Goal: Task Accomplishment & Management: Use online tool/utility

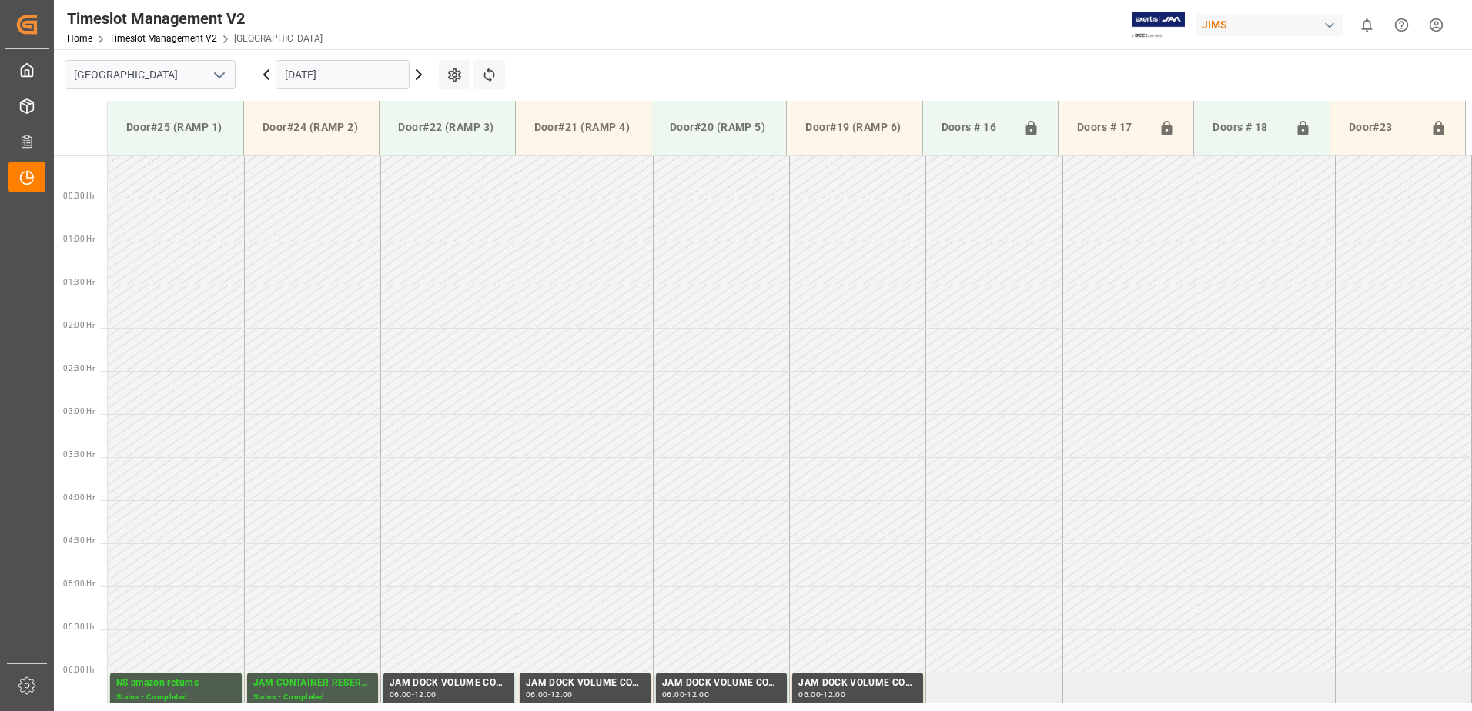
scroll to position [422, 0]
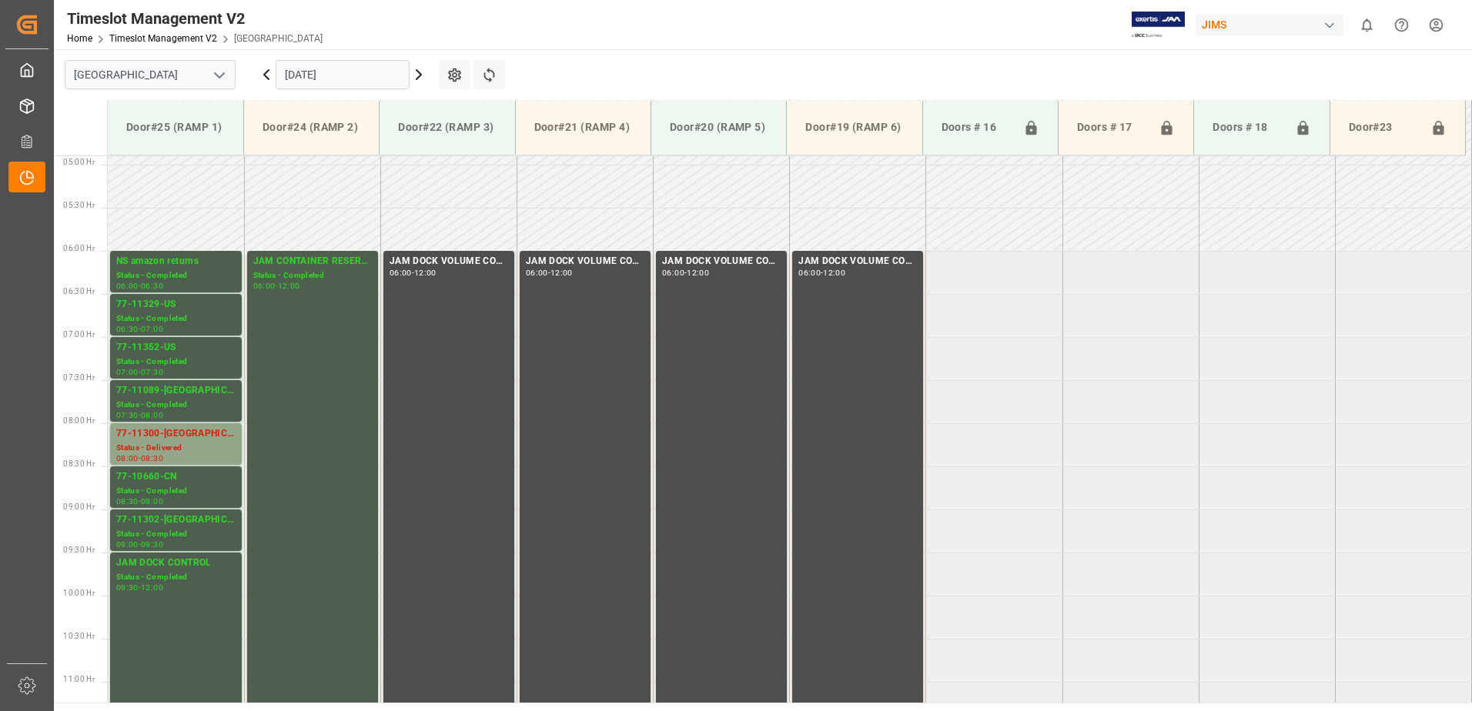
click at [359, 69] on input "[DATE]" at bounding box center [343, 74] width 134 height 29
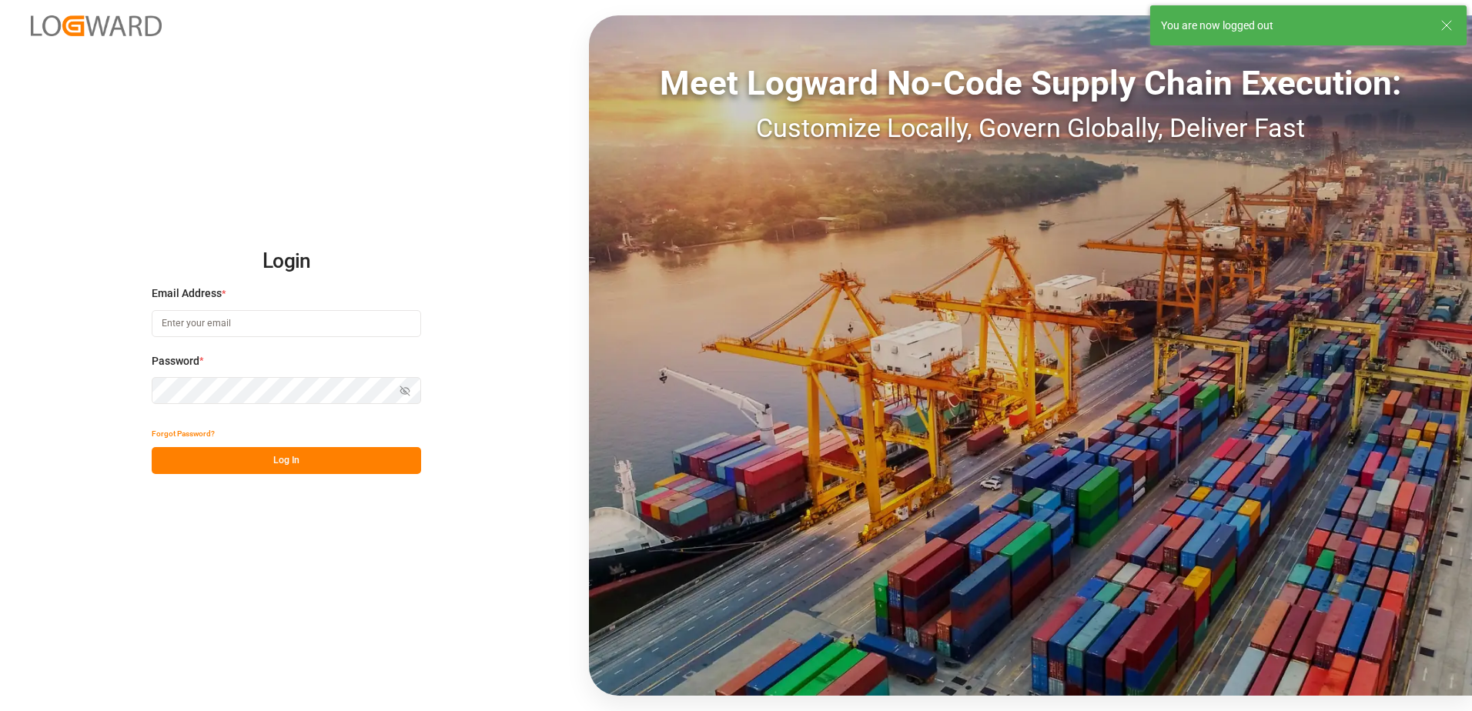
click at [227, 323] on input at bounding box center [286, 323] width 269 height 27
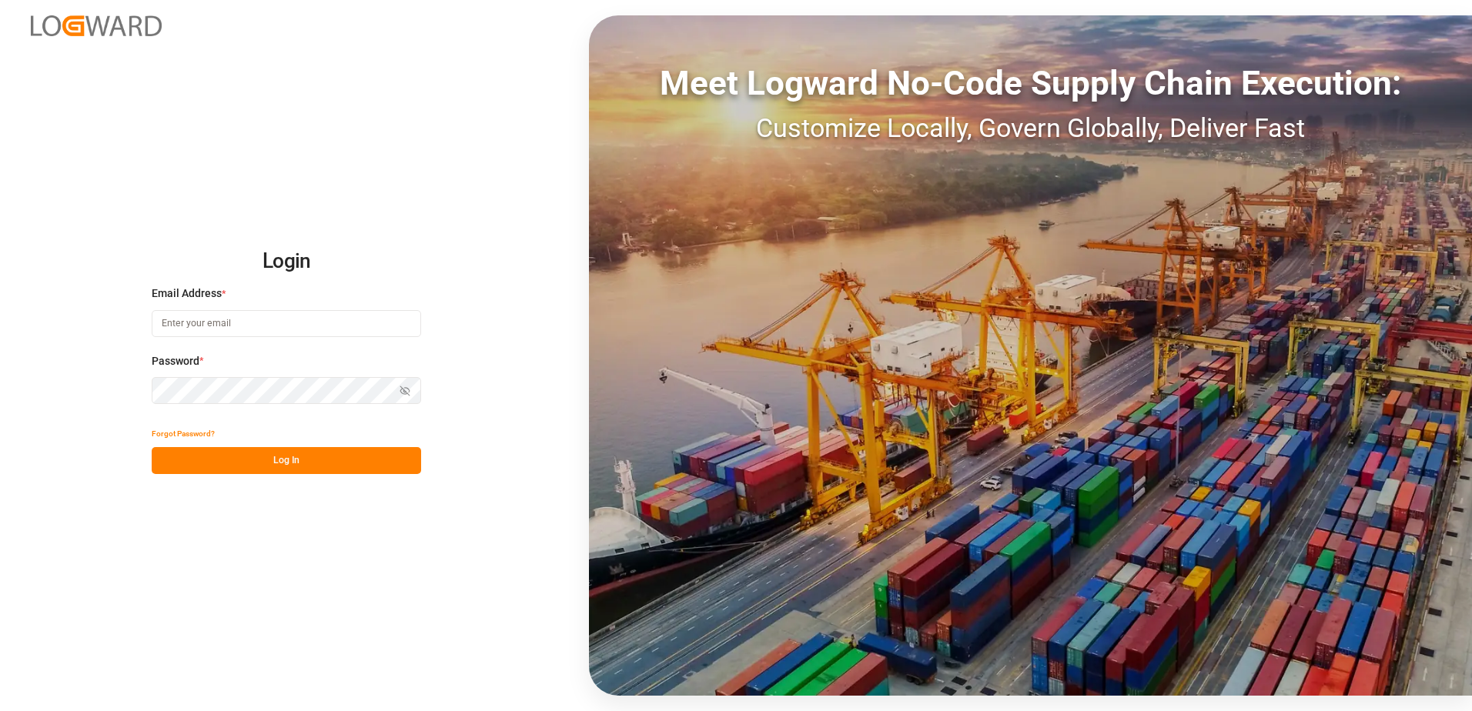
type input "[PERSON_NAME][EMAIL_ADDRESS][DOMAIN_NAME]"
click at [125, 393] on div "Login Email Address * [EMAIL_ADDRESS][DOMAIN_NAME] Password * Show password For…" at bounding box center [736, 355] width 1472 height 711
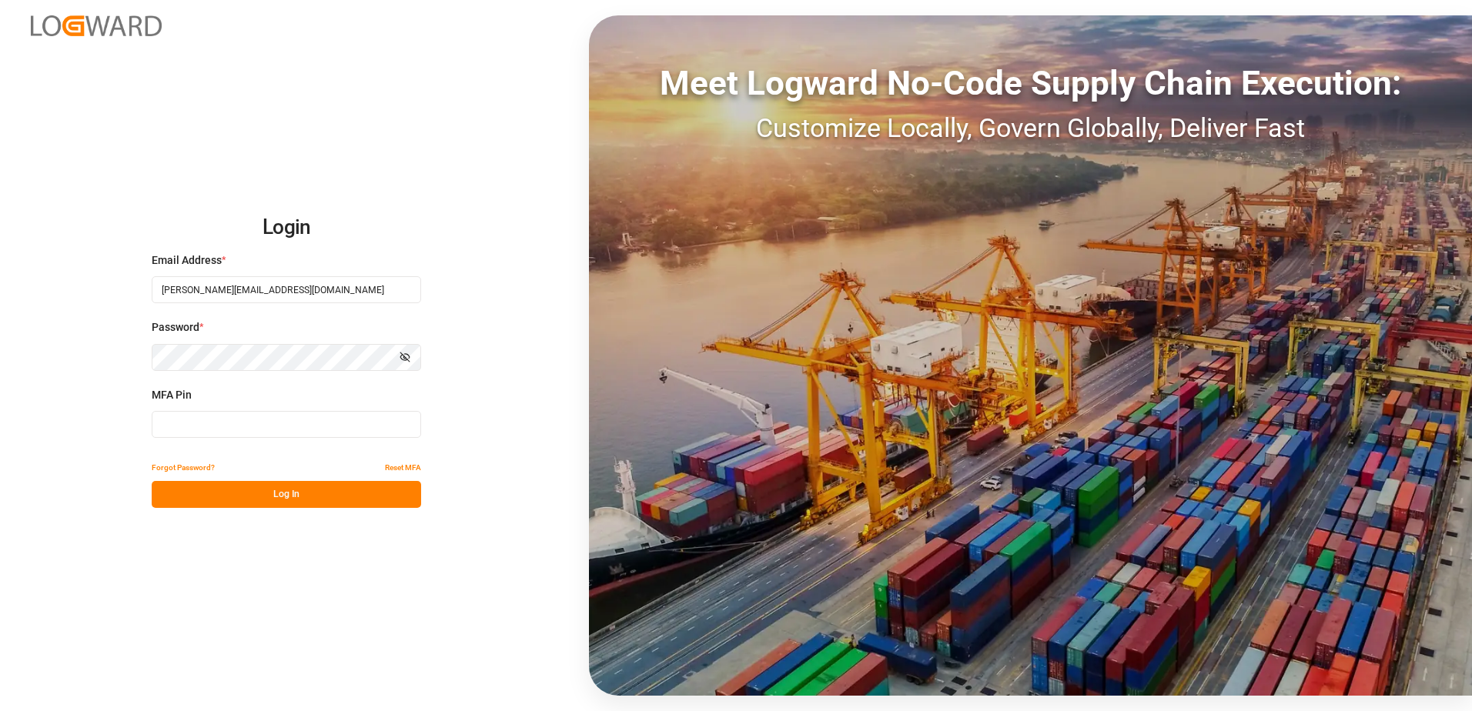
click at [186, 420] on input at bounding box center [286, 424] width 269 height 27
type input "106197"
click at [245, 490] on button "Log In" at bounding box center [286, 494] width 269 height 27
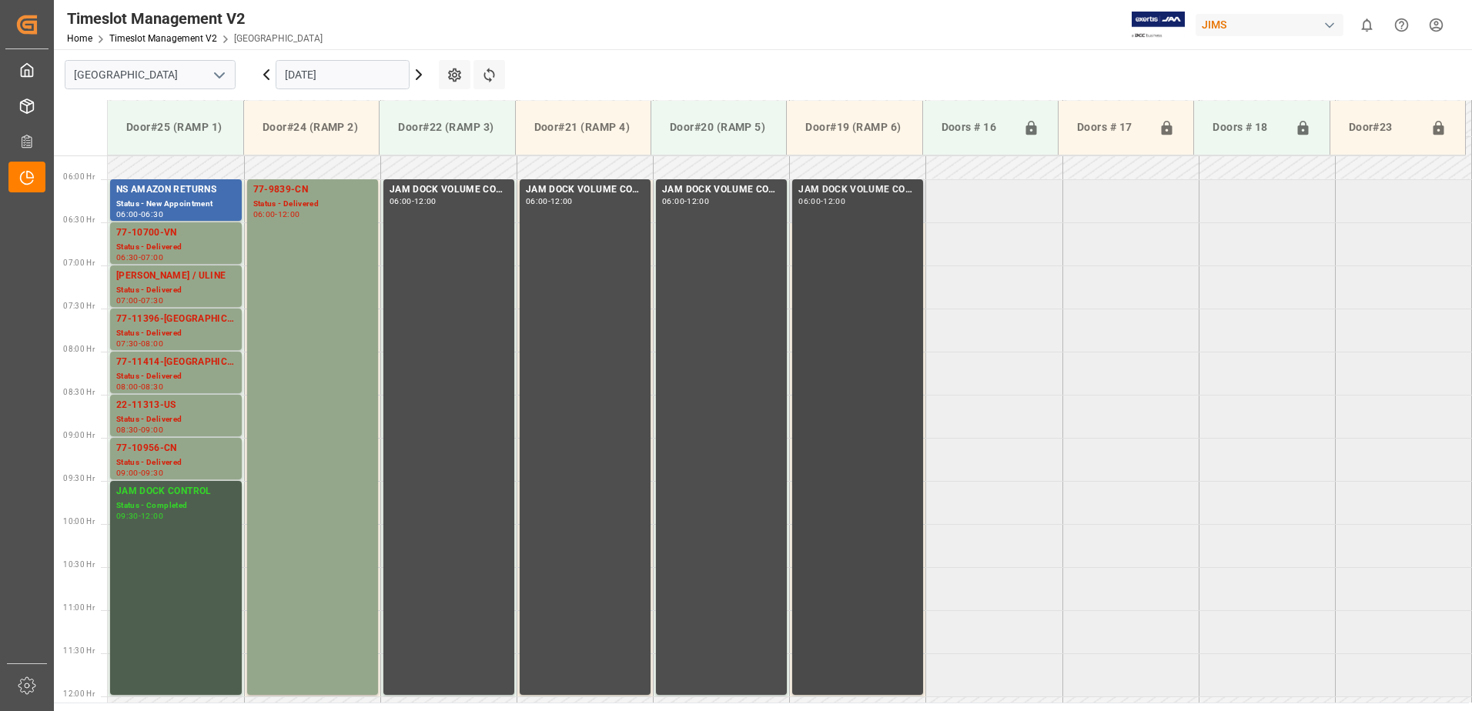
scroll to position [391, 0]
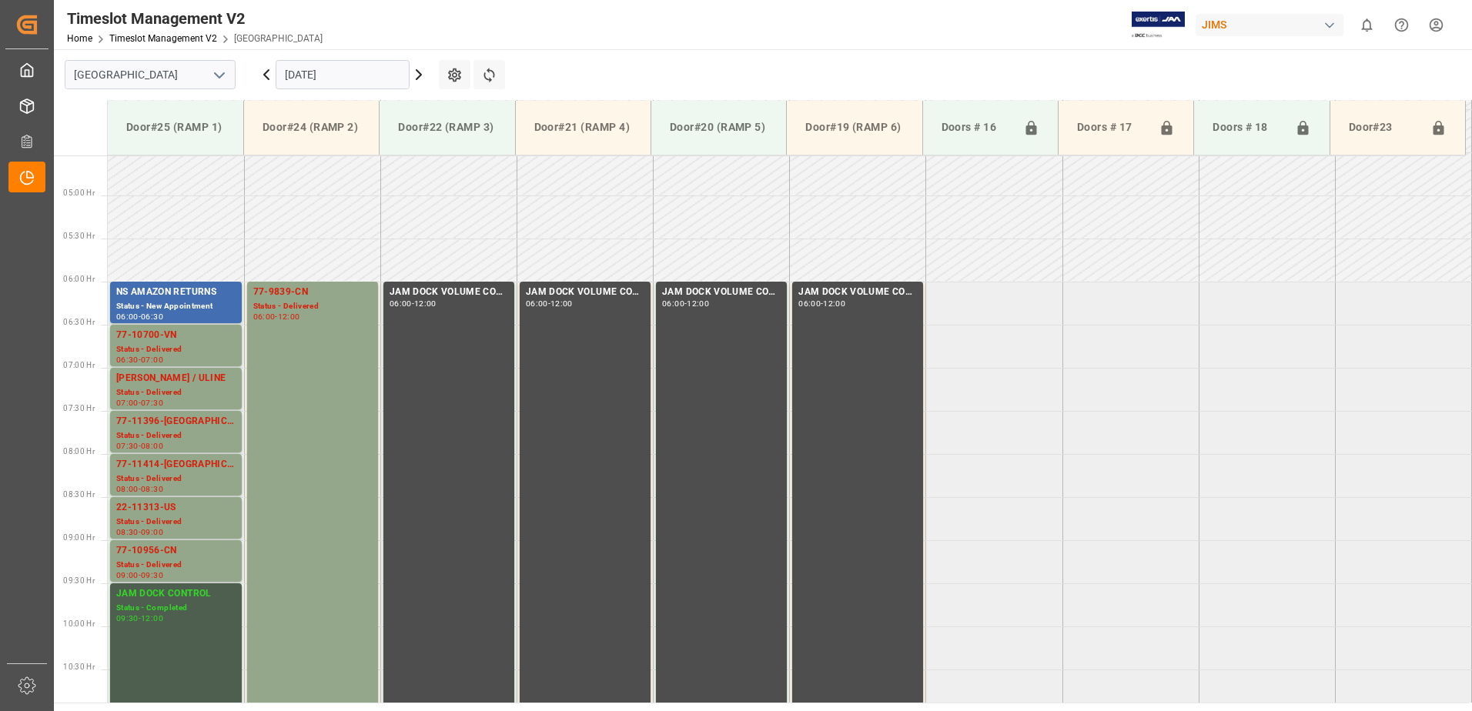
click at [264, 72] on icon at bounding box center [266, 74] width 18 height 18
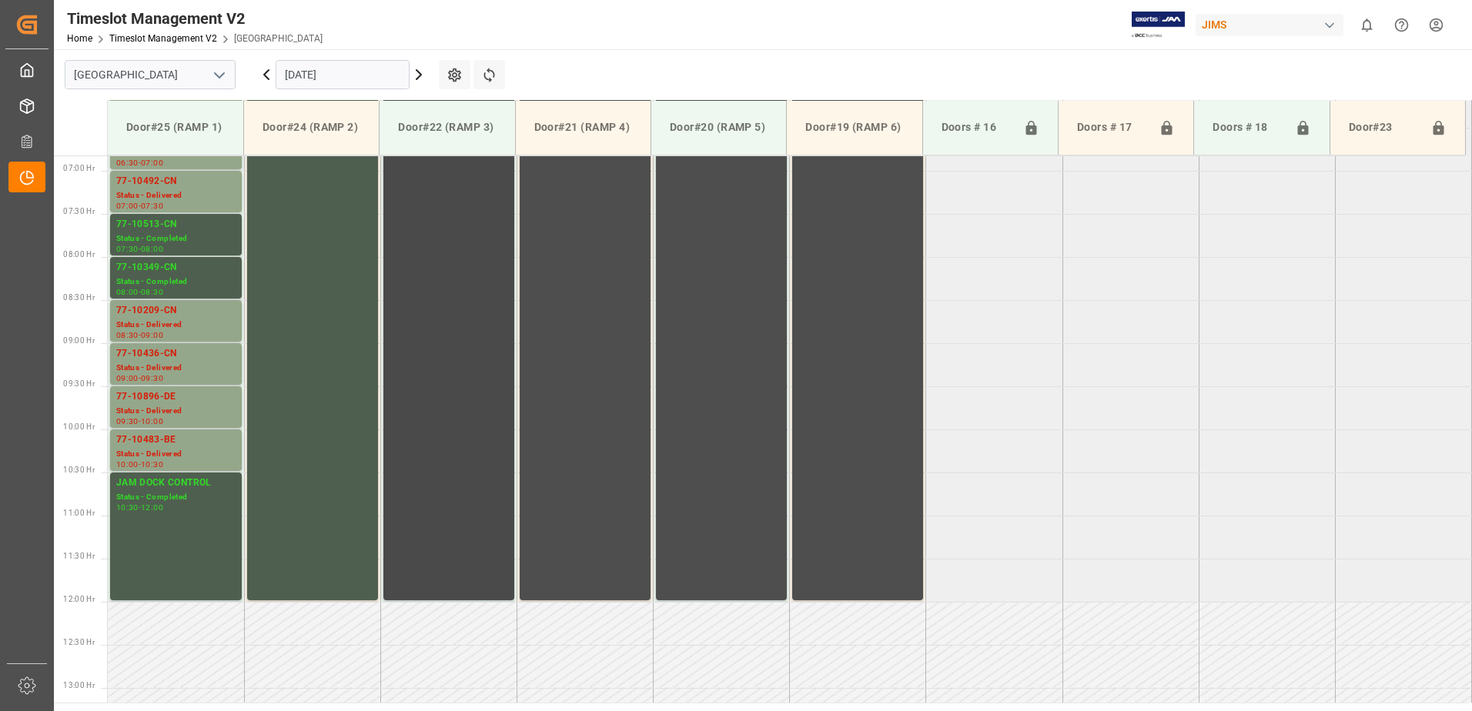
scroll to position [545, 0]
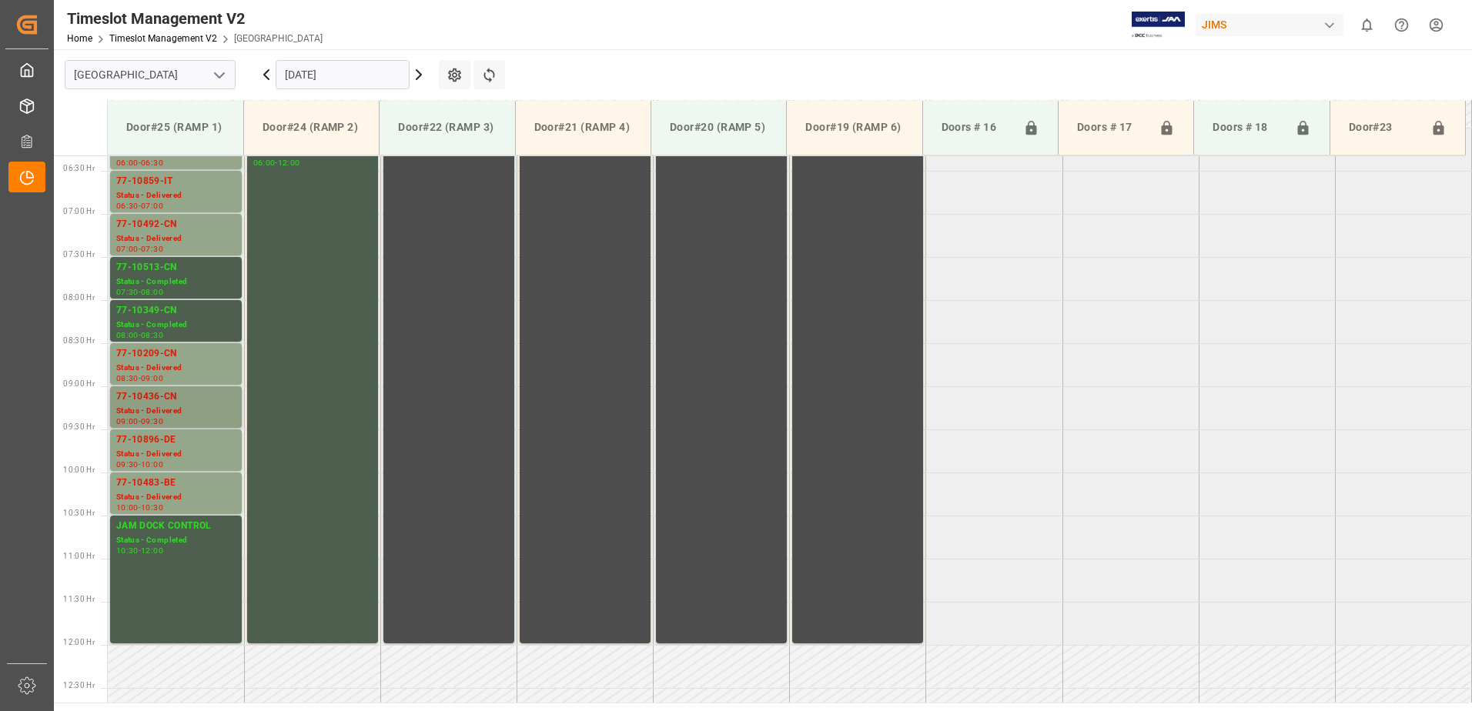
click at [175, 403] on div "77-10436-CN" at bounding box center [175, 397] width 119 height 15
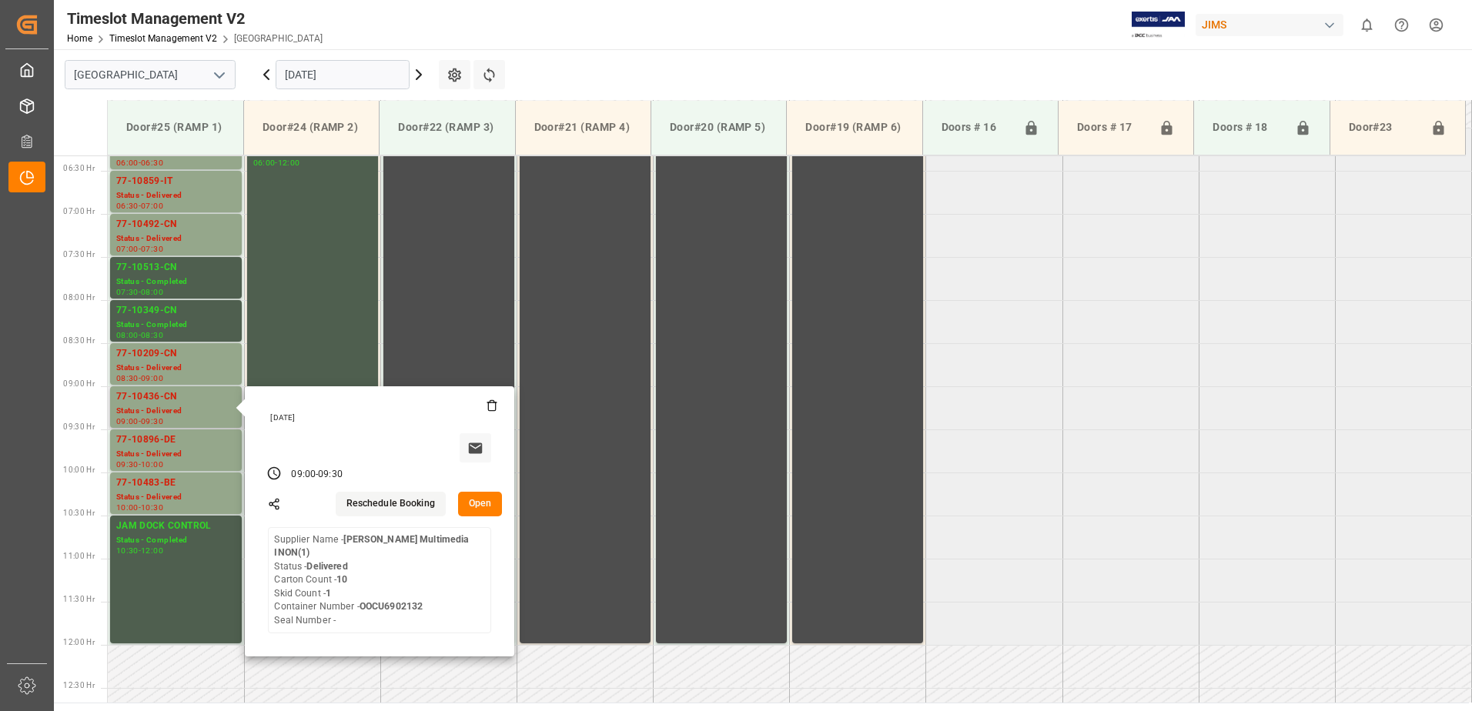
click at [485, 501] on button "Open" at bounding box center [480, 504] width 45 height 25
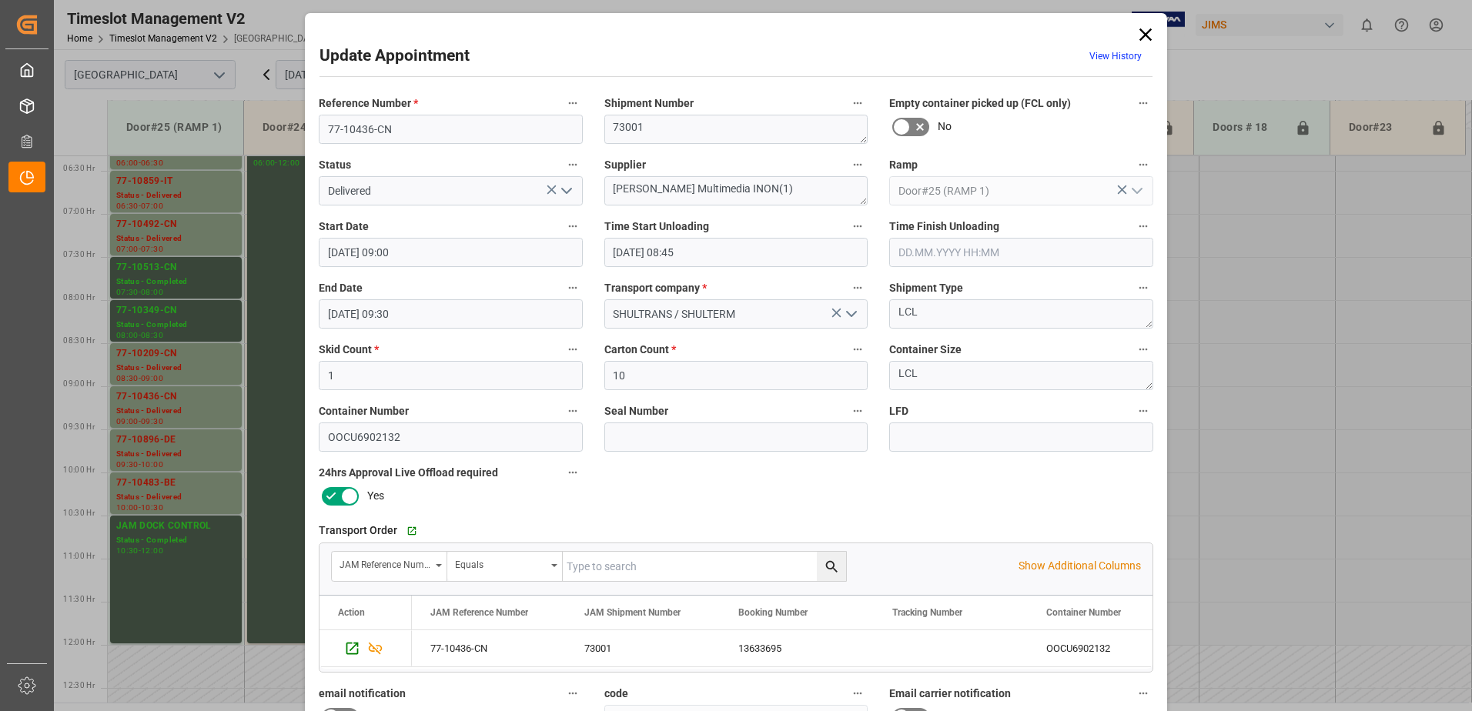
click at [565, 190] on icon "open menu" at bounding box center [566, 191] width 18 height 18
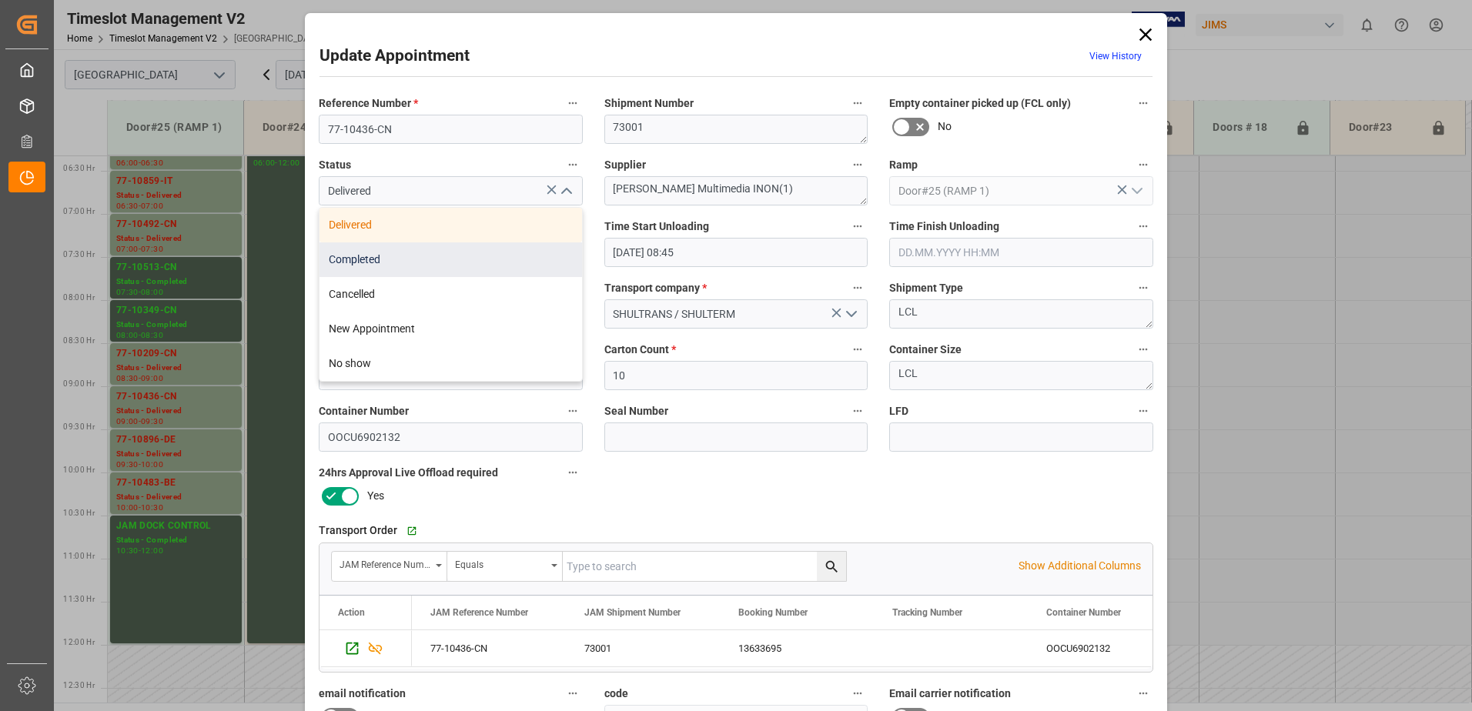
click at [425, 268] on div "Completed" at bounding box center [450, 260] width 263 height 35
type input "Completed"
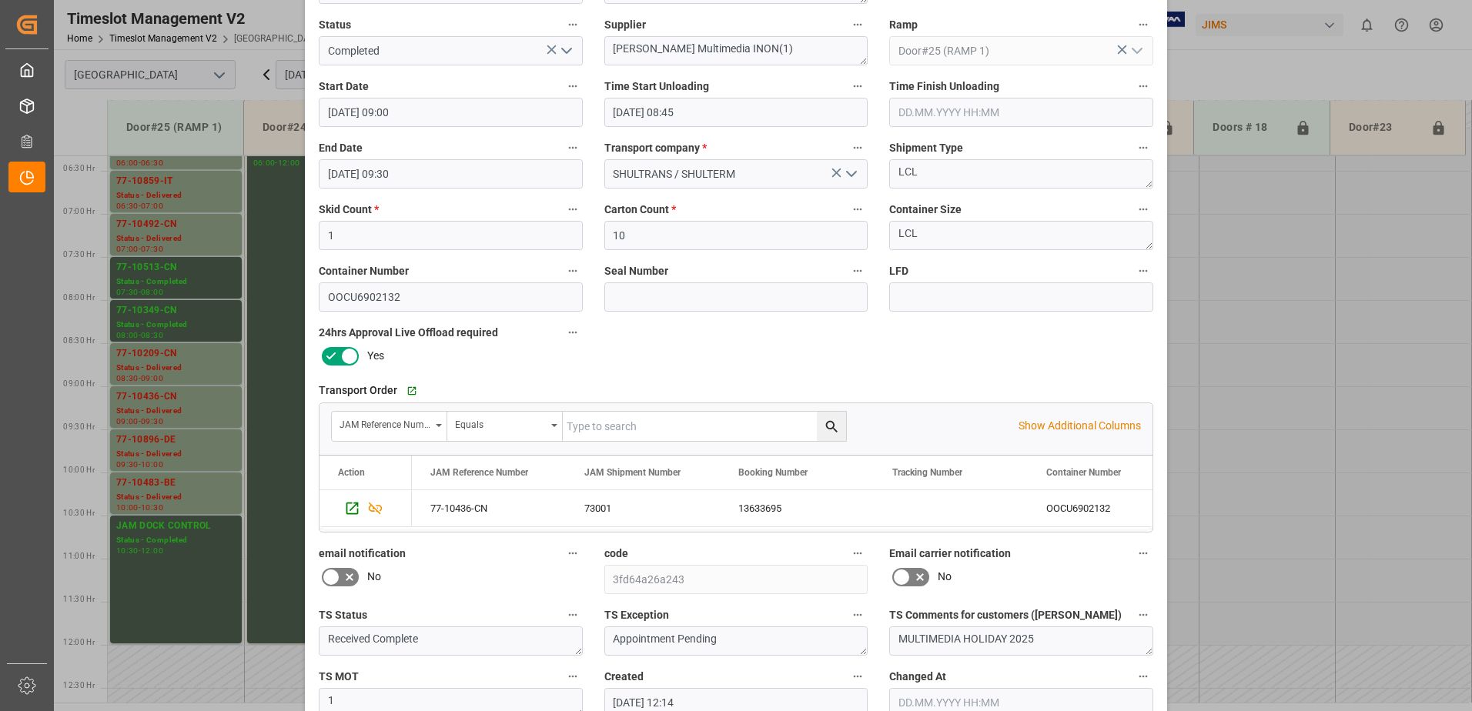
scroll to position [225, 0]
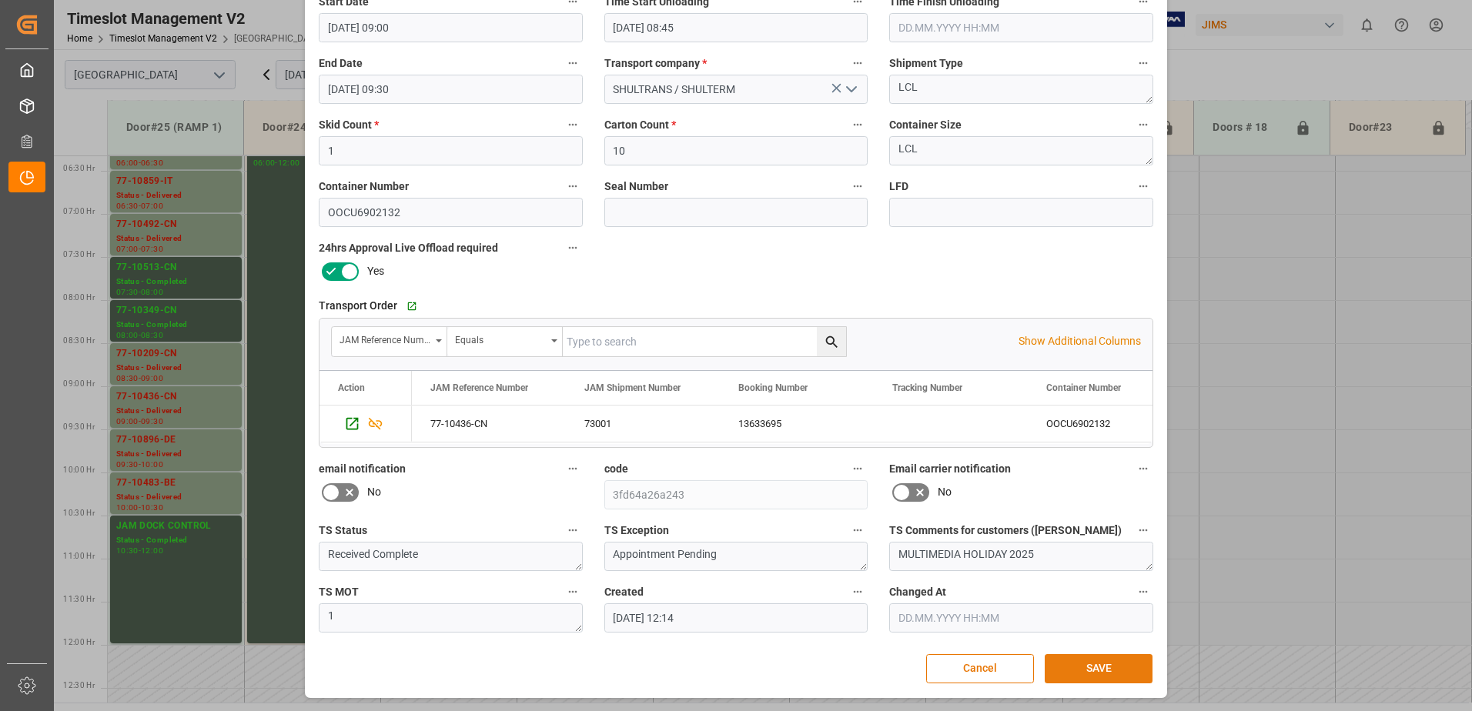
click at [1088, 666] on button "SAVE" at bounding box center [1099, 668] width 108 height 29
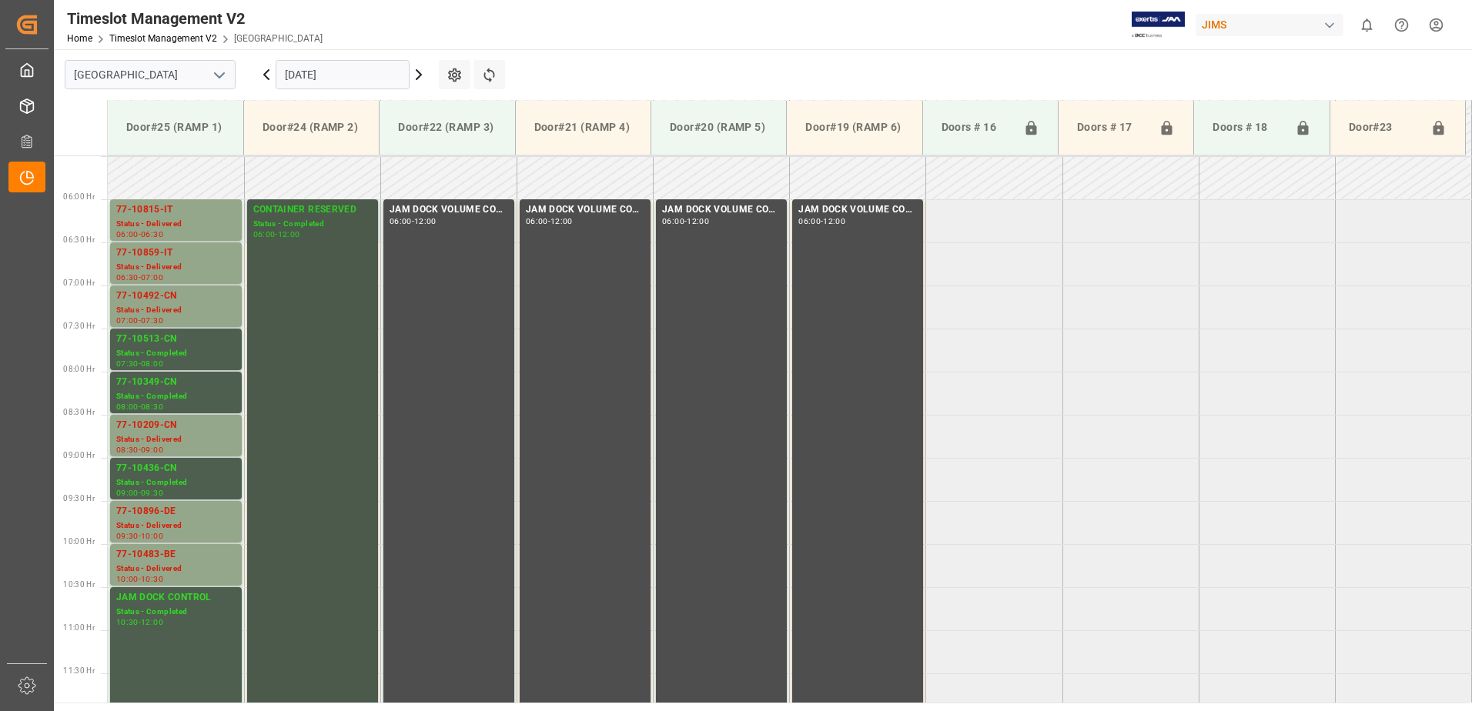
scroll to position [450, 0]
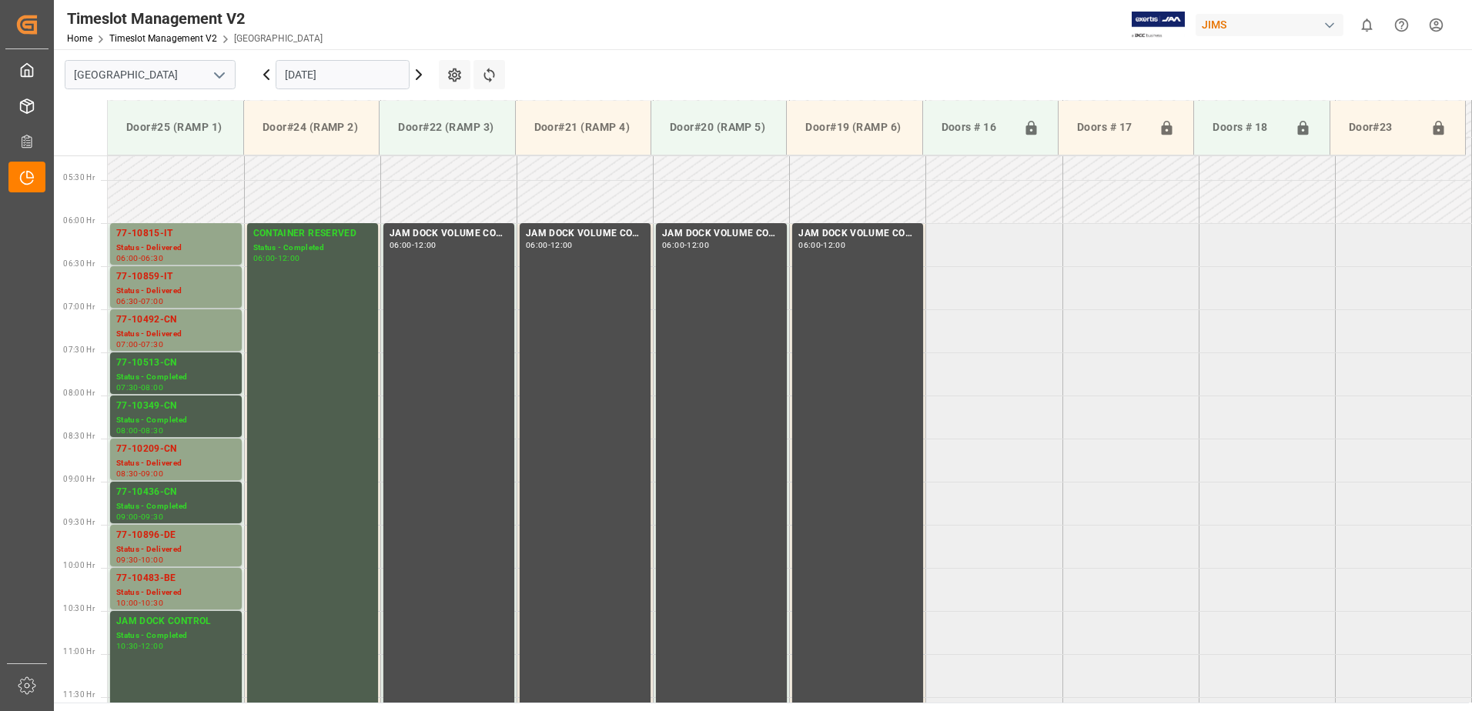
click at [420, 75] on icon at bounding box center [418, 74] width 5 height 9
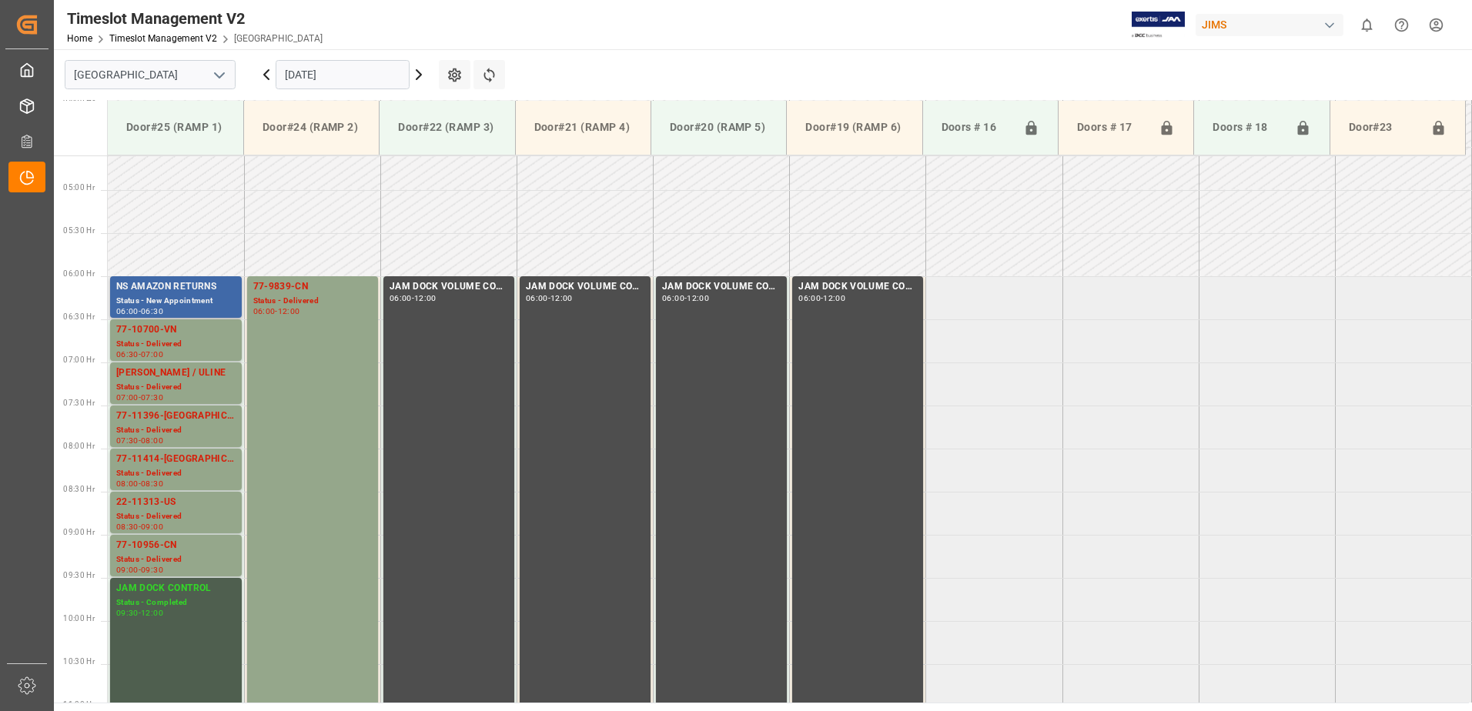
scroll to position [391, 0]
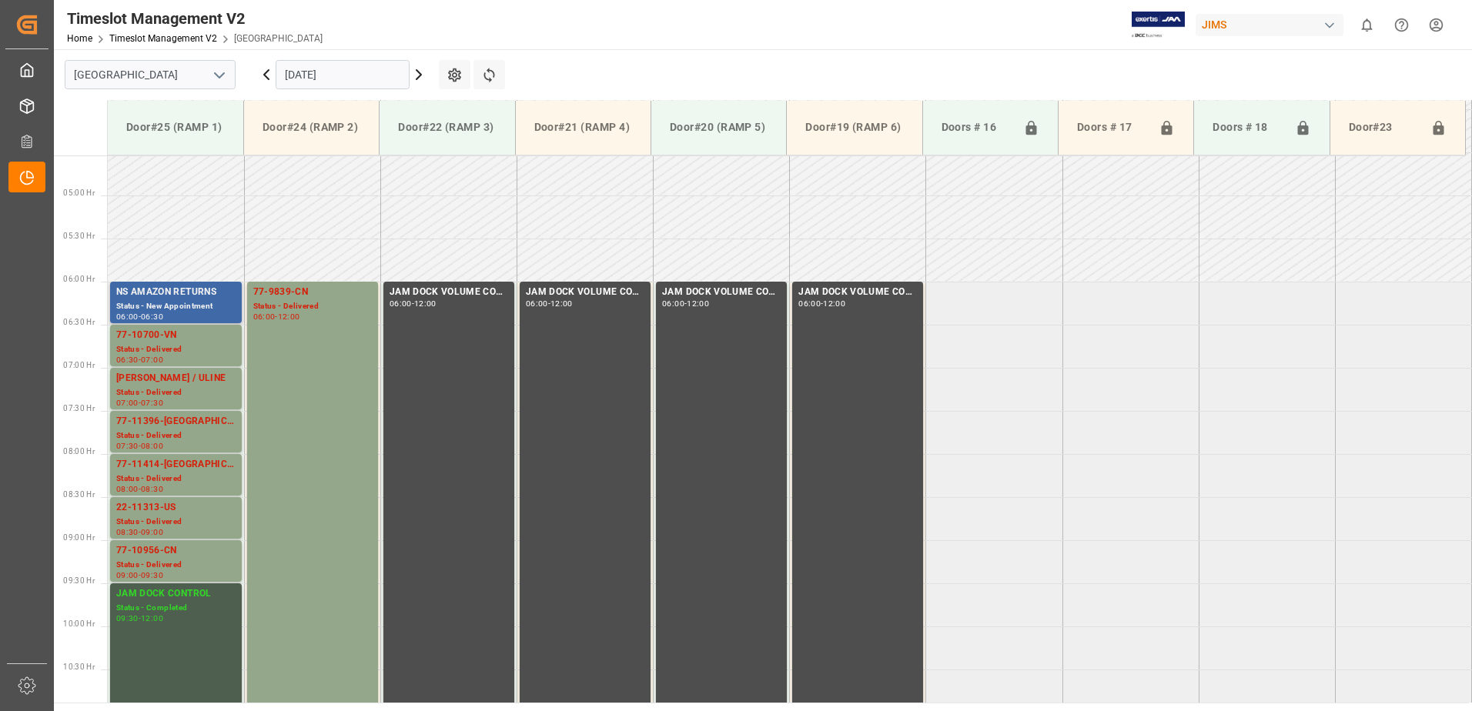
click at [151, 293] on div "NS AMAZON RETURNS" at bounding box center [175, 292] width 119 height 15
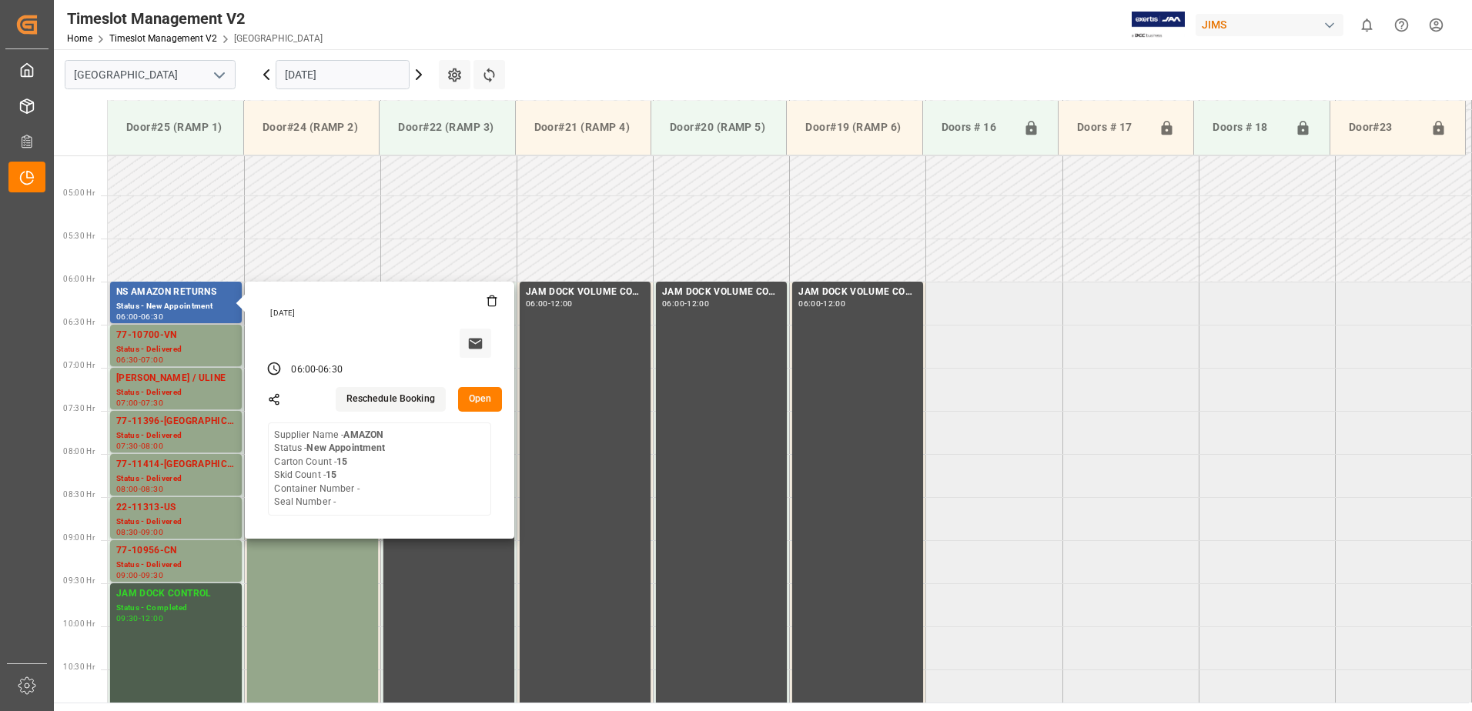
click at [482, 402] on button "Open" at bounding box center [480, 399] width 45 height 25
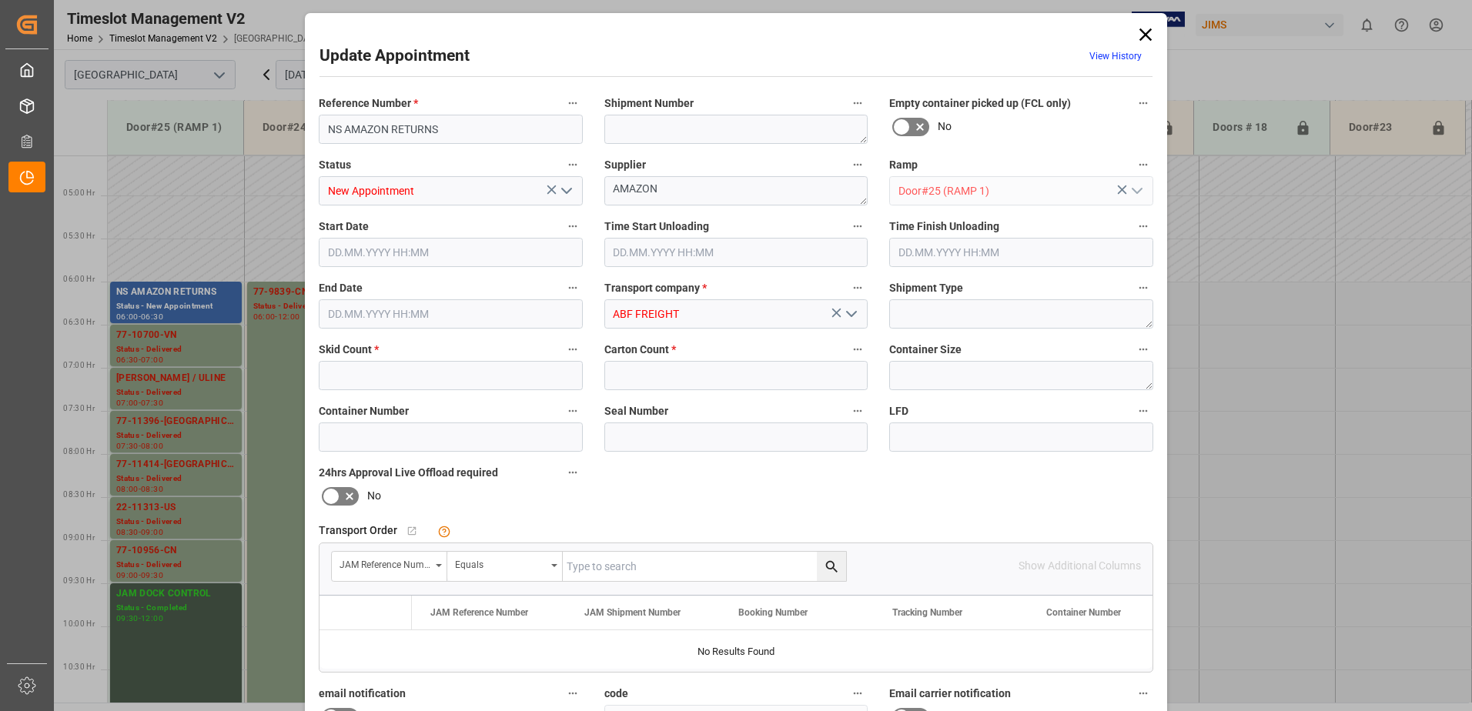
type input "15"
type input "[DATE] 06:00"
type input "[DATE] 06:30"
type input "[DATE] 12:12"
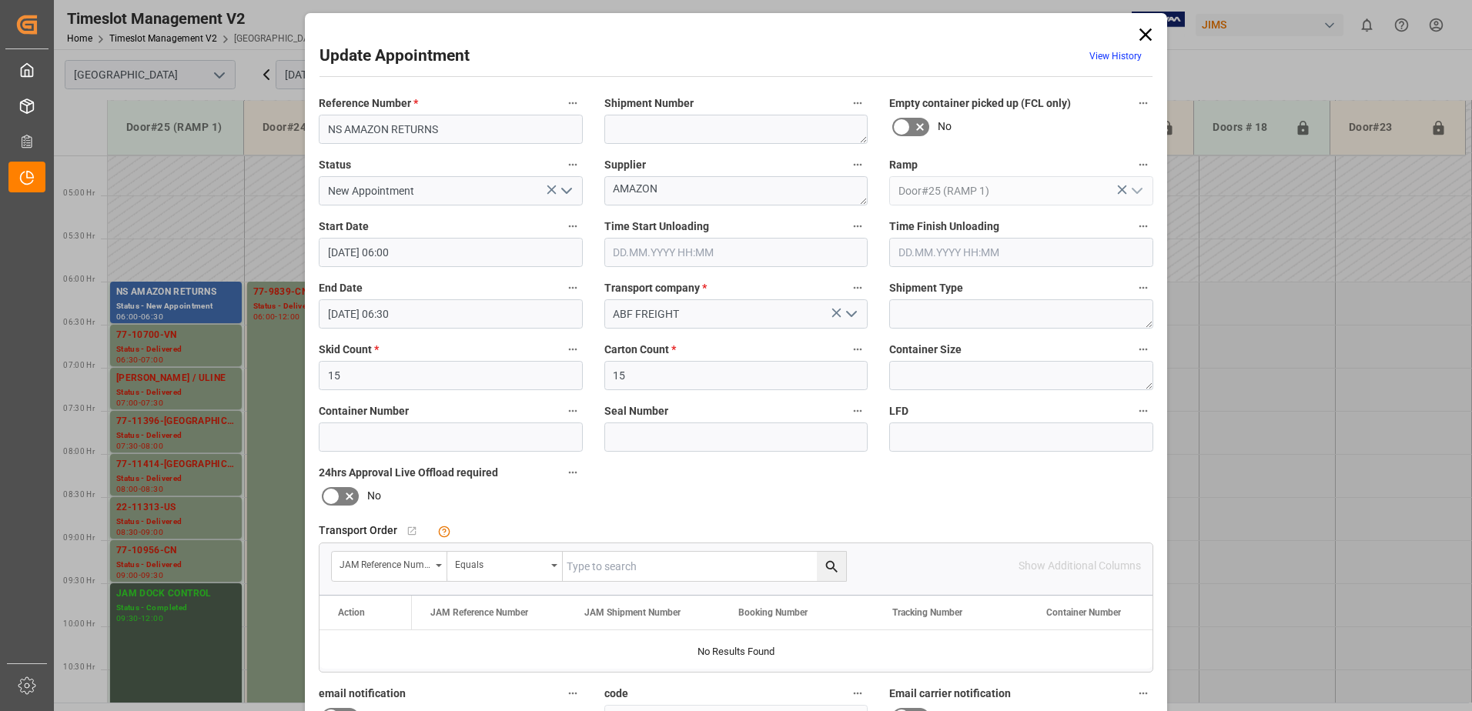
click at [567, 189] on polyline "open menu" at bounding box center [566, 191] width 9 height 5
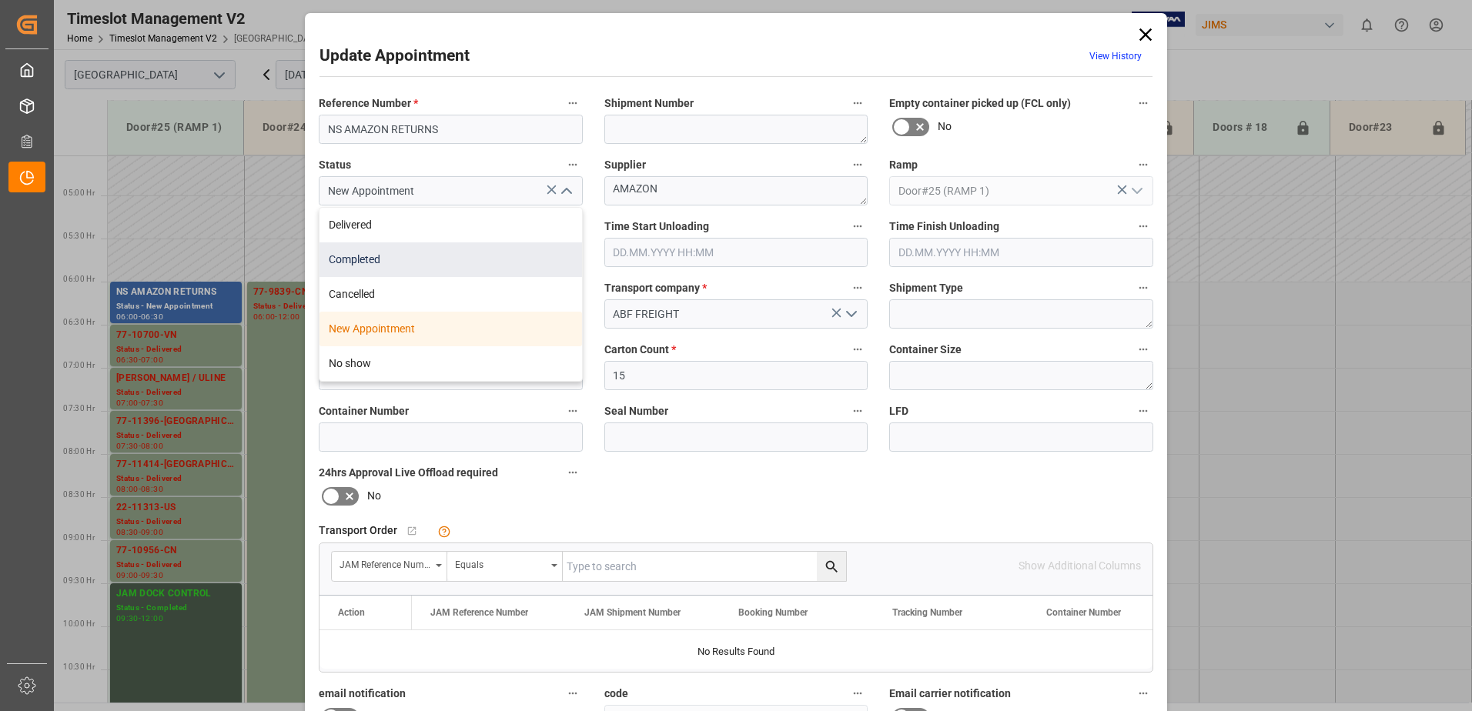
click at [393, 263] on div "Completed" at bounding box center [450, 260] width 263 height 35
type input "Completed"
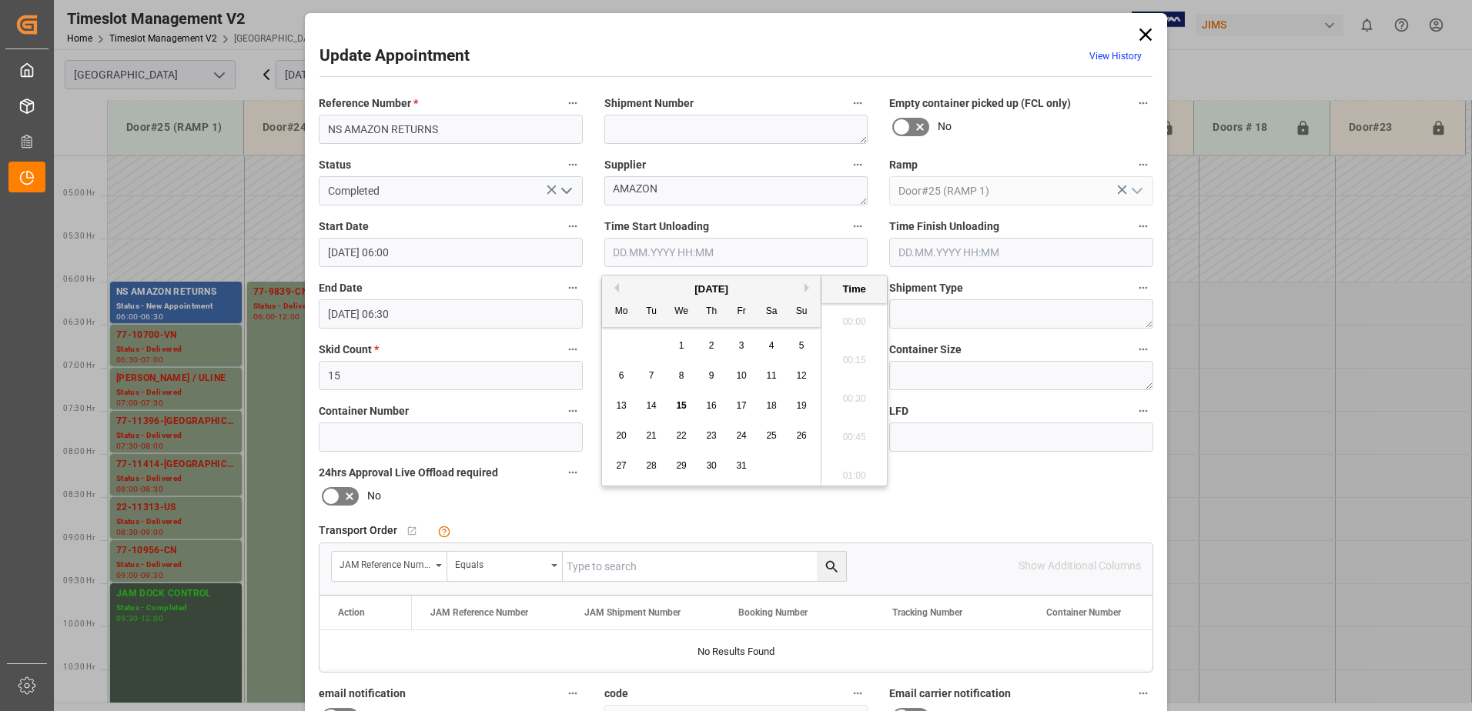
scroll to position [1622, 0]
click at [691, 256] on input "text" at bounding box center [736, 252] width 264 height 29
click at [684, 405] on span "15" at bounding box center [681, 405] width 10 height 11
click at [860, 354] on li "10:15" at bounding box center [853, 355] width 65 height 38
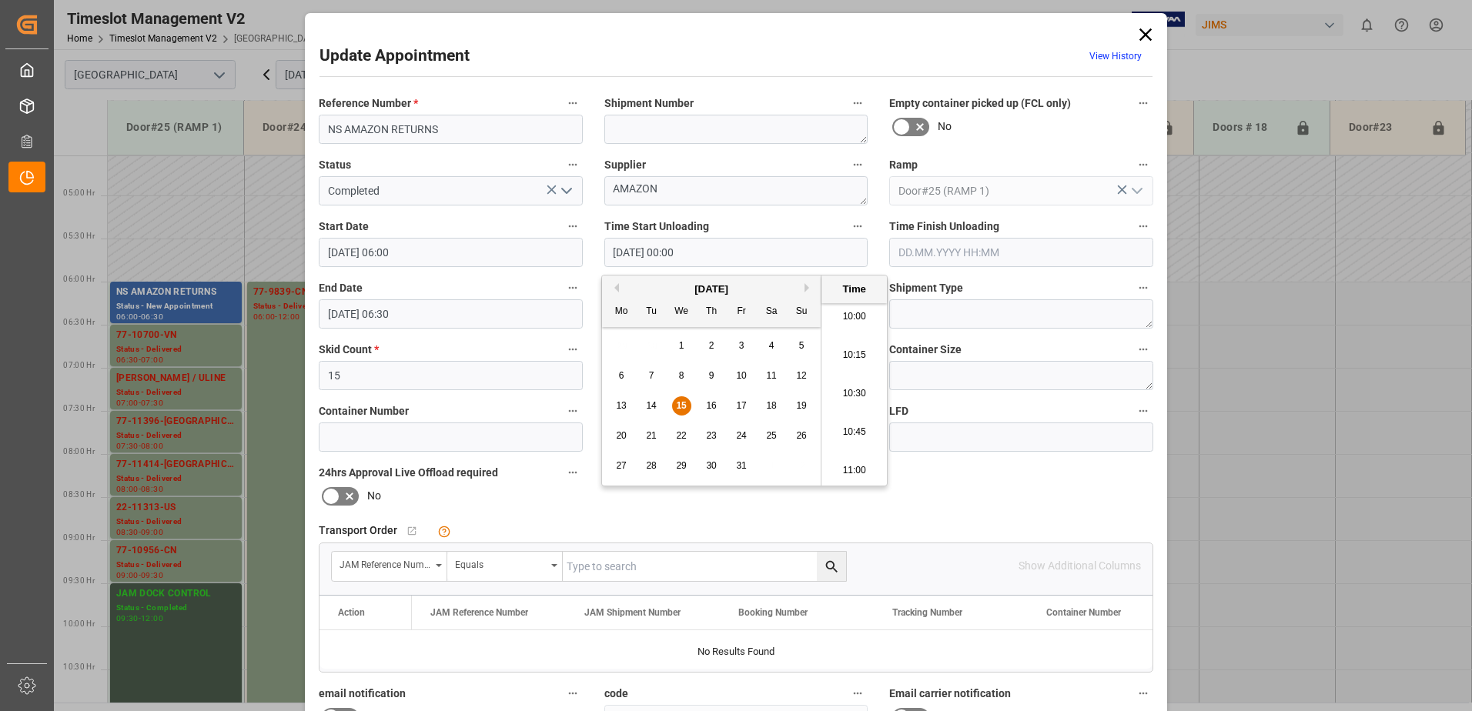
type input "[DATE] 10:15"
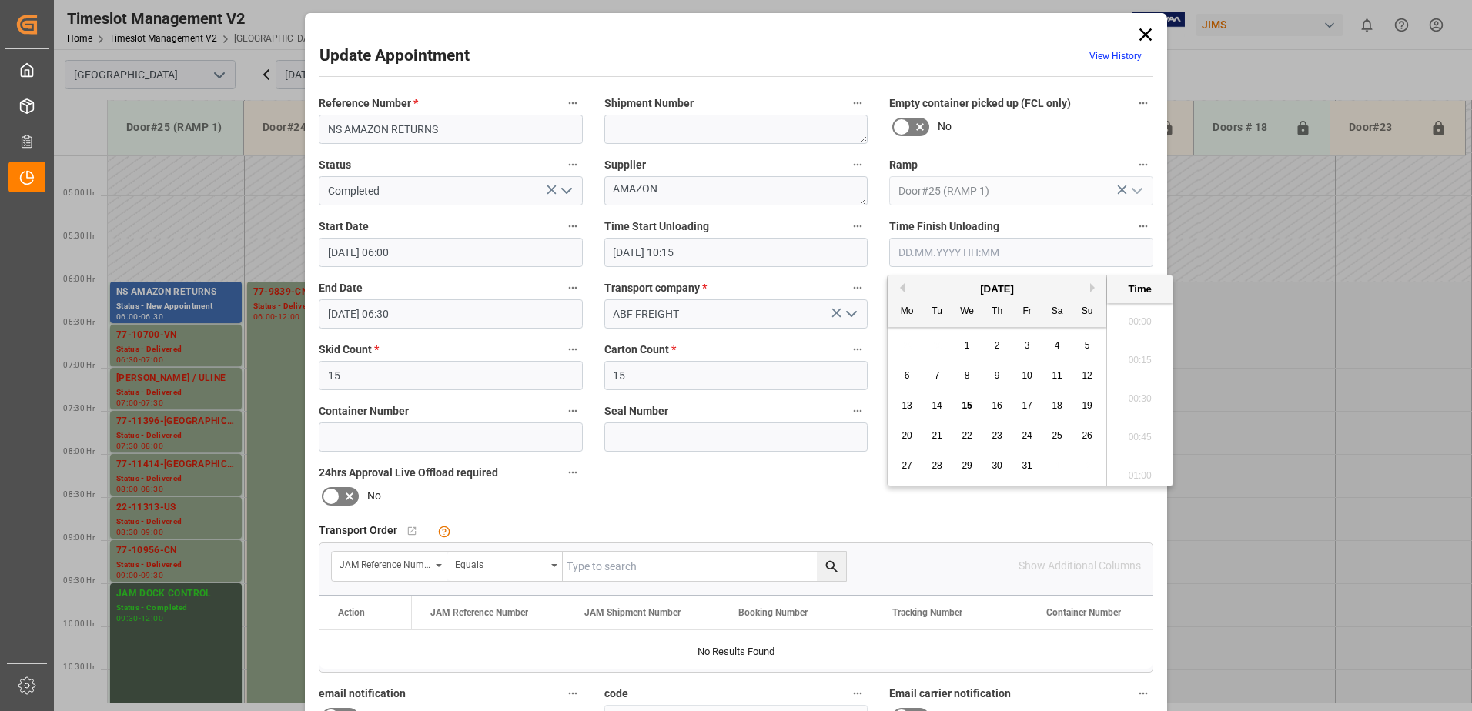
click at [925, 253] on input "text" at bounding box center [1021, 252] width 264 height 29
click at [968, 404] on span "15" at bounding box center [967, 405] width 10 height 11
click at [1142, 316] on li "10:30" at bounding box center [1139, 317] width 65 height 38
type input "[DATE] 10:30"
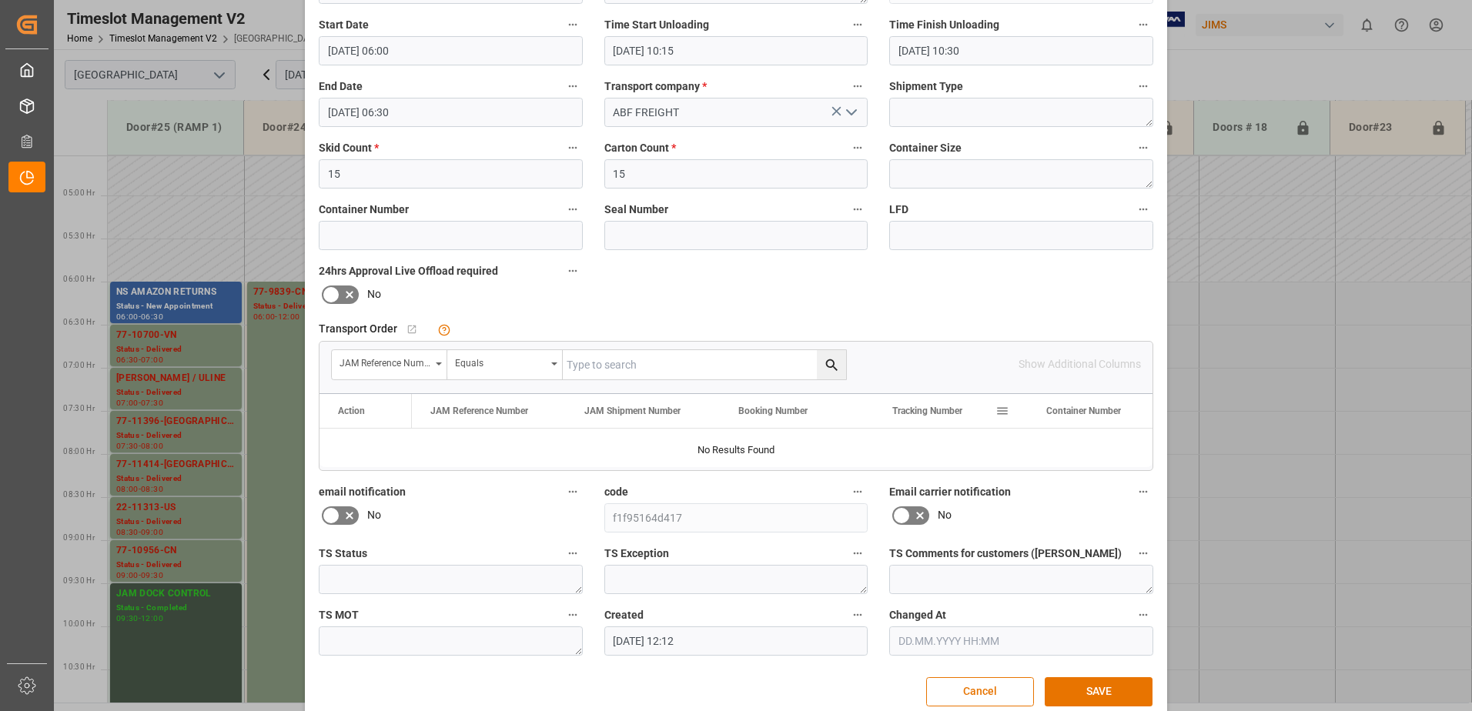
scroll to position [225, 0]
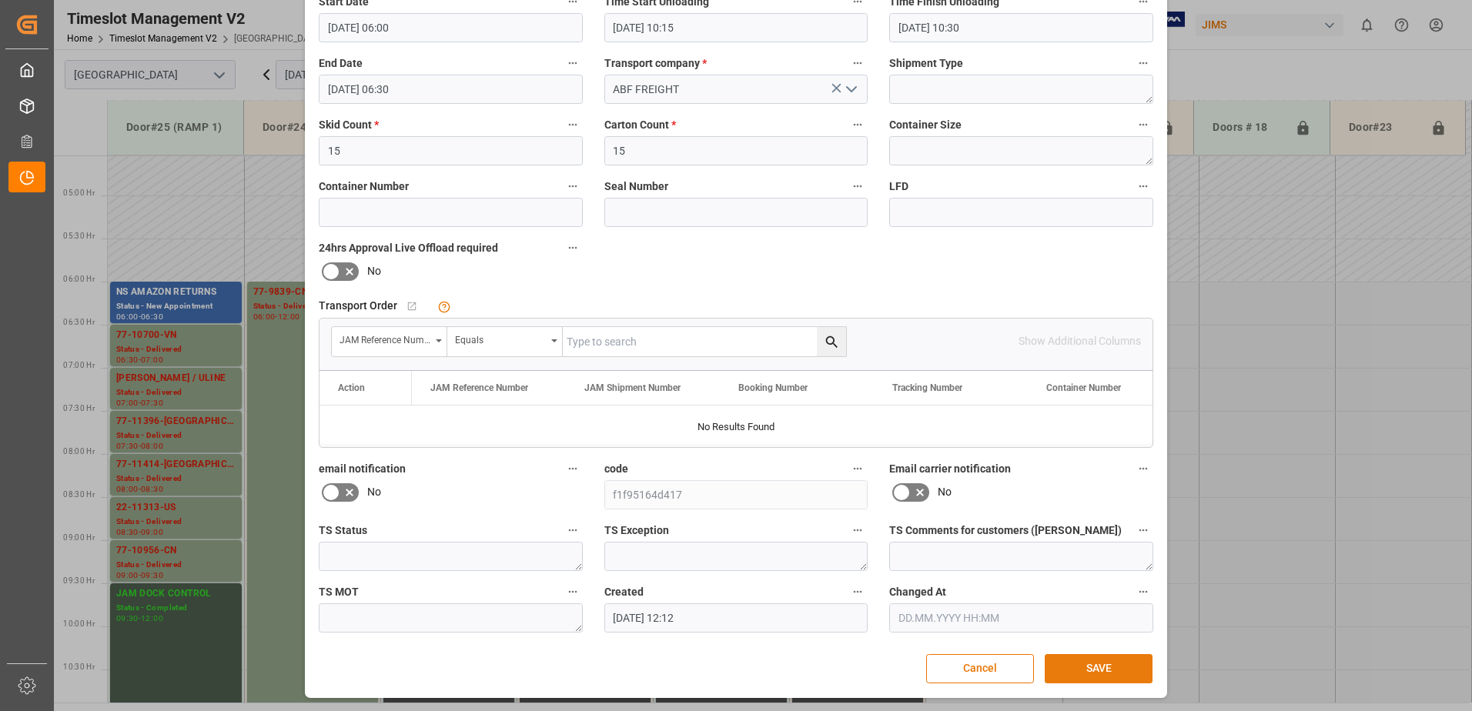
click at [1104, 673] on button "SAVE" at bounding box center [1099, 668] width 108 height 29
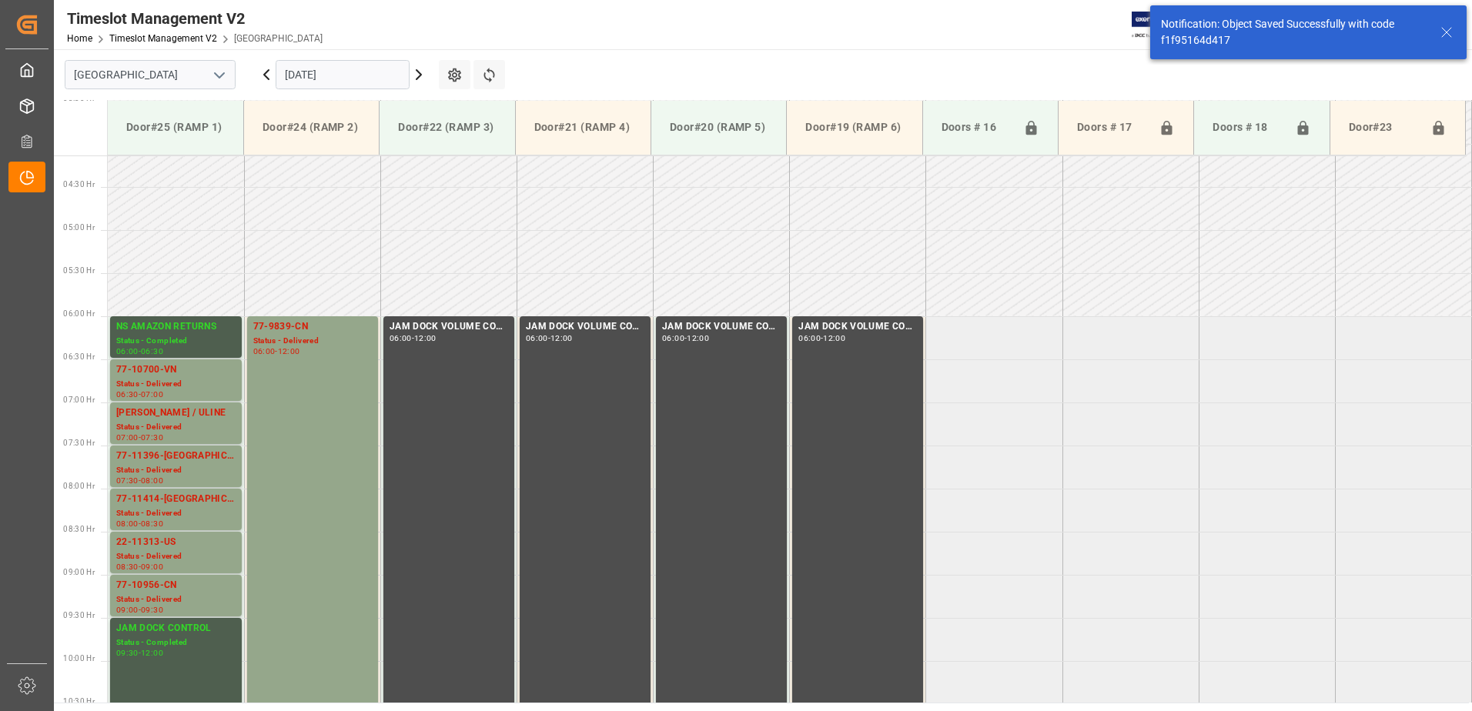
scroll to position [422, 0]
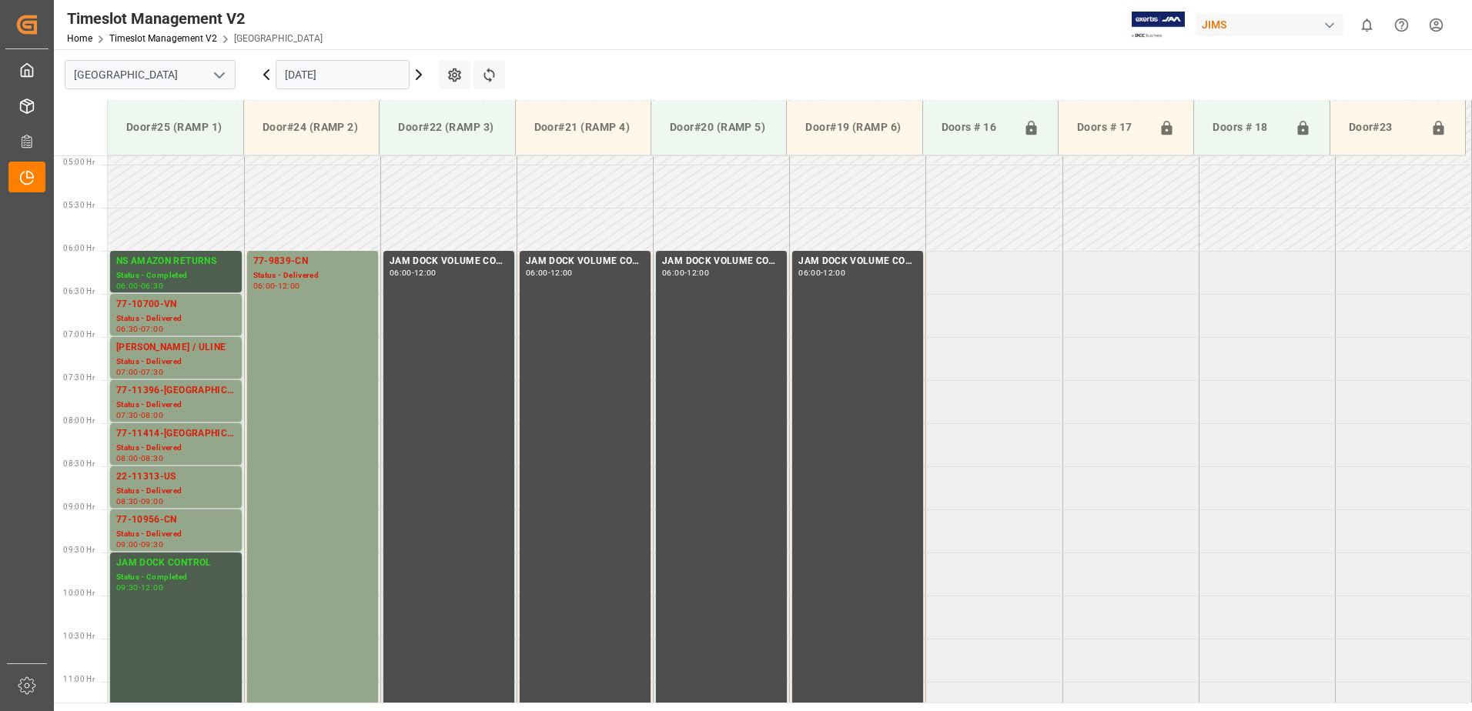
click at [264, 72] on icon at bounding box center [266, 74] width 18 height 18
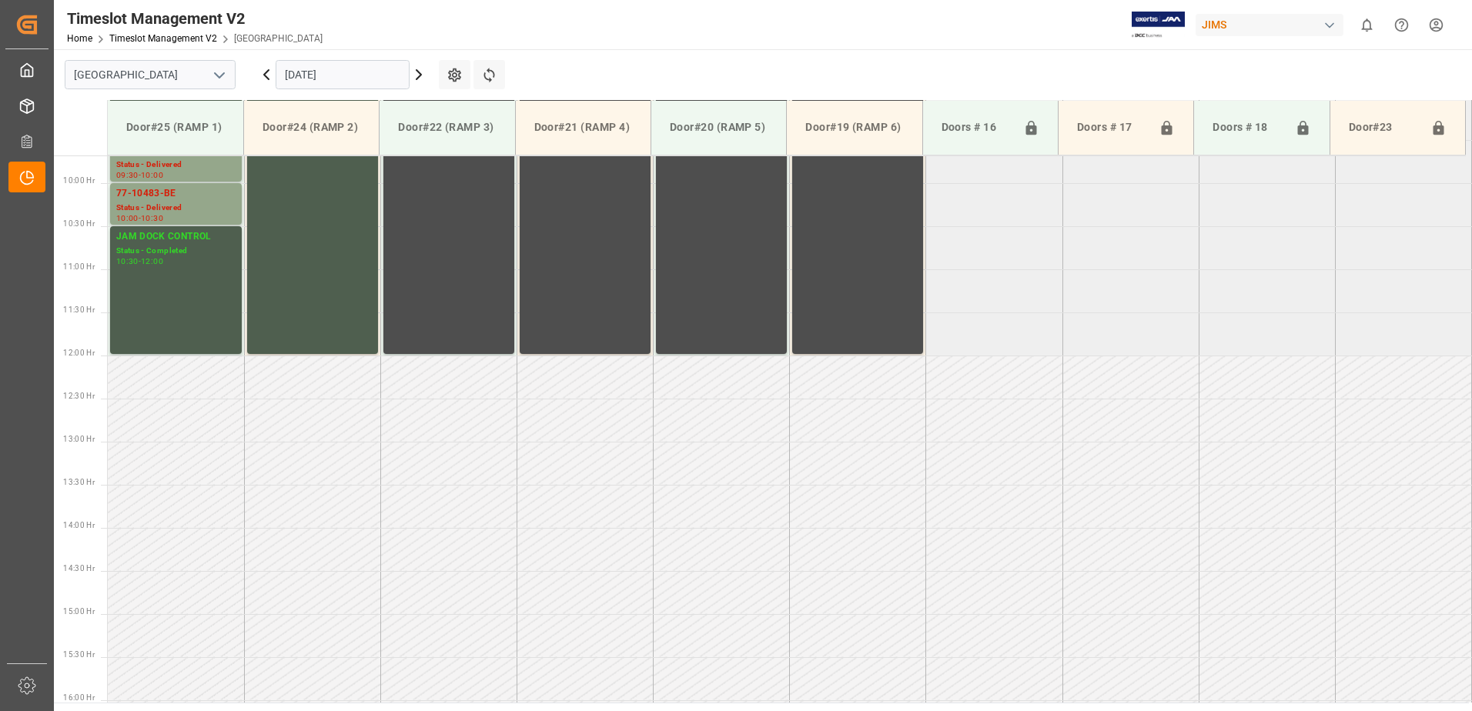
scroll to position [631, 0]
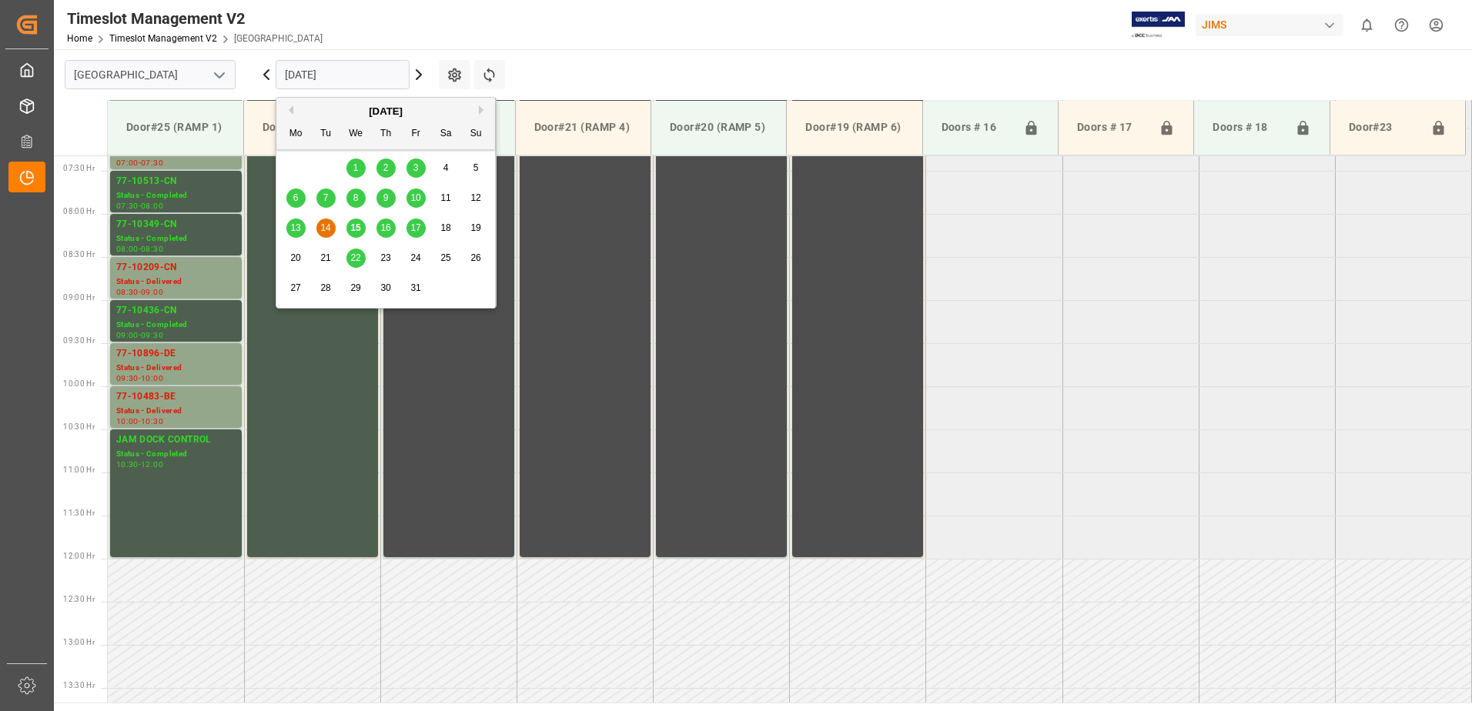
click at [381, 78] on input "[DATE]" at bounding box center [343, 74] width 134 height 29
click at [389, 226] on span "16" at bounding box center [385, 227] width 10 height 11
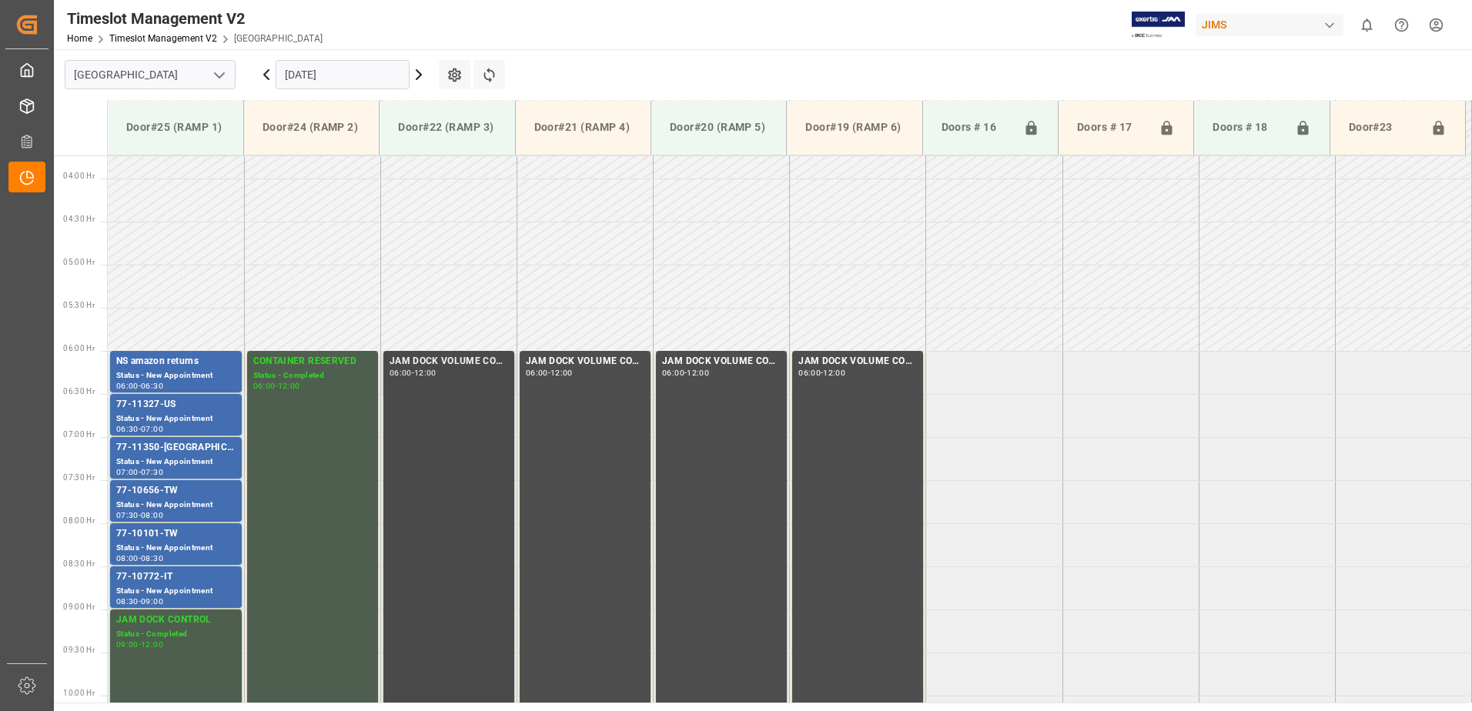
scroll to position [476, 0]
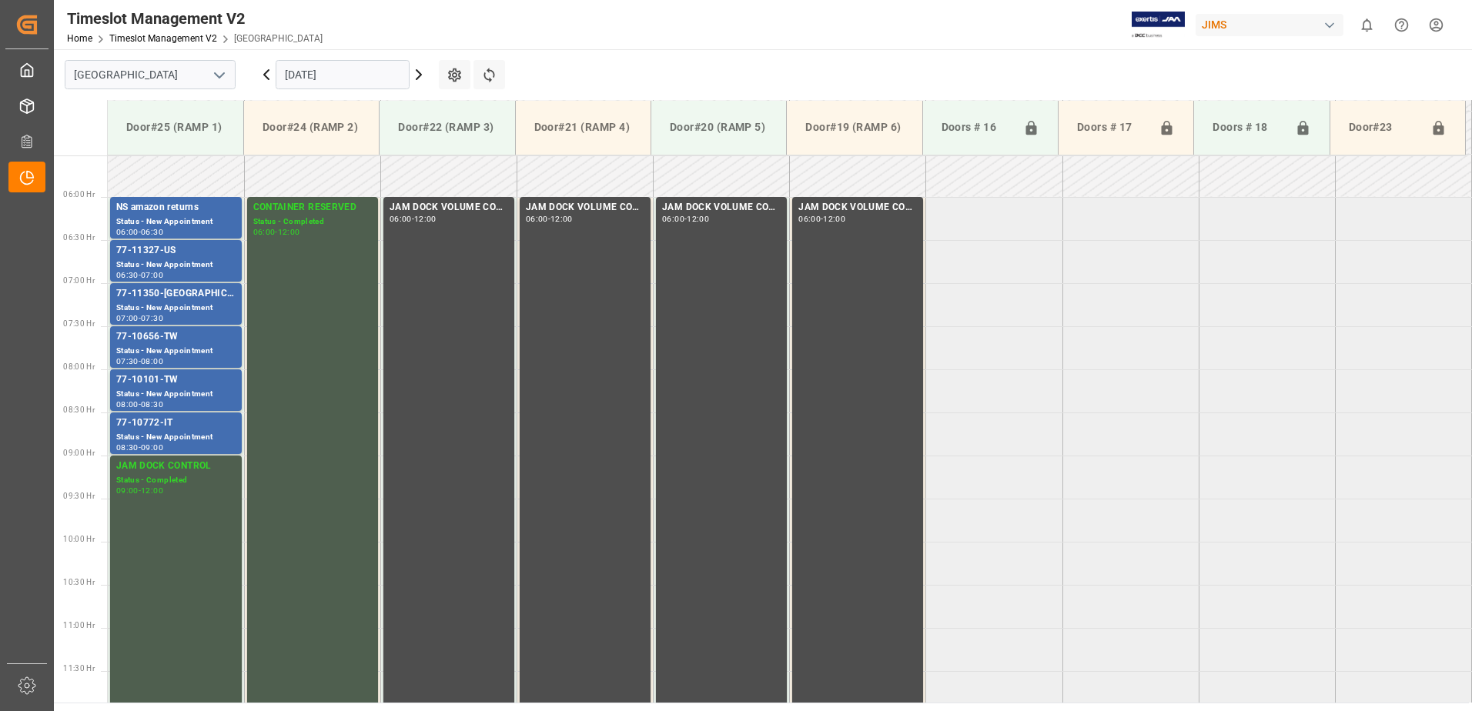
click at [358, 73] on input "[DATE]" at bounding box center [343, 74] width 134 height 29
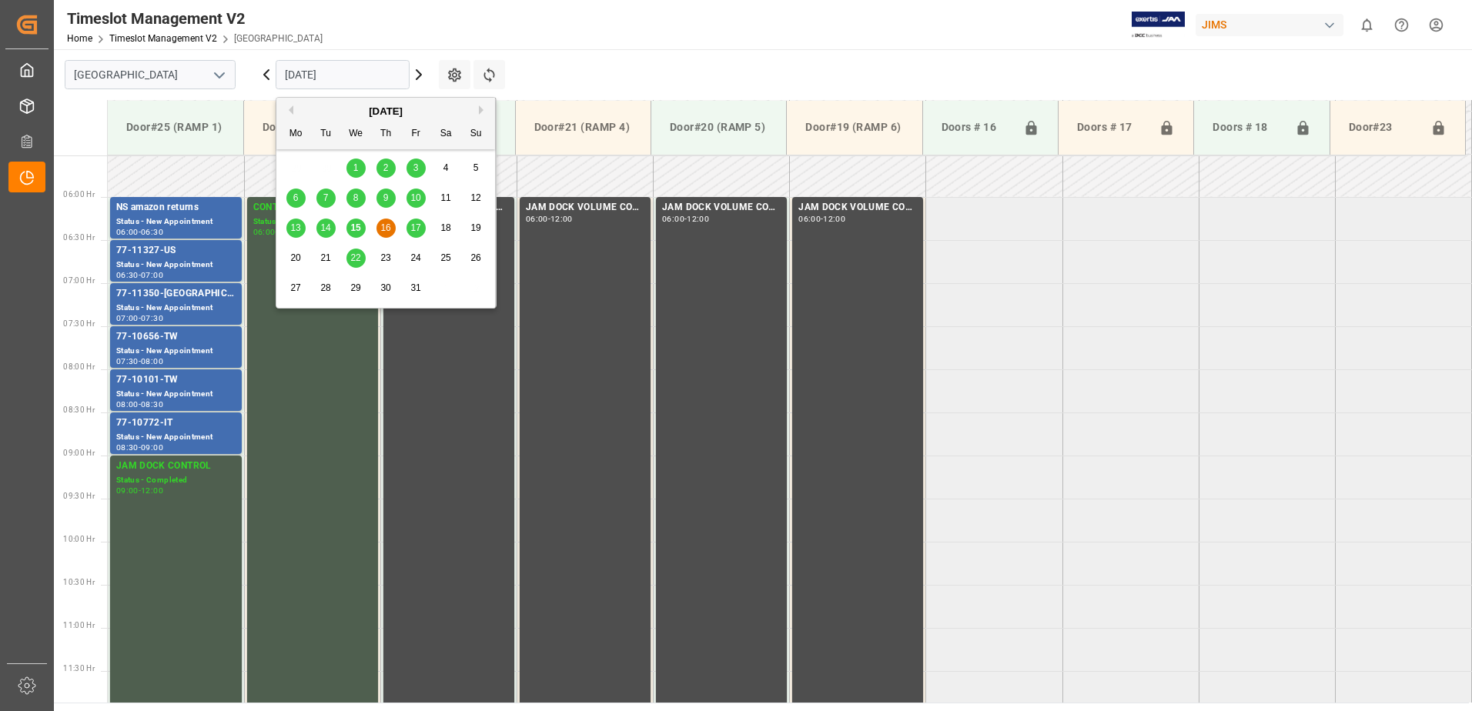
click at [419, 228] on span "17" at bounding box center [415, 227] width 10 height 11
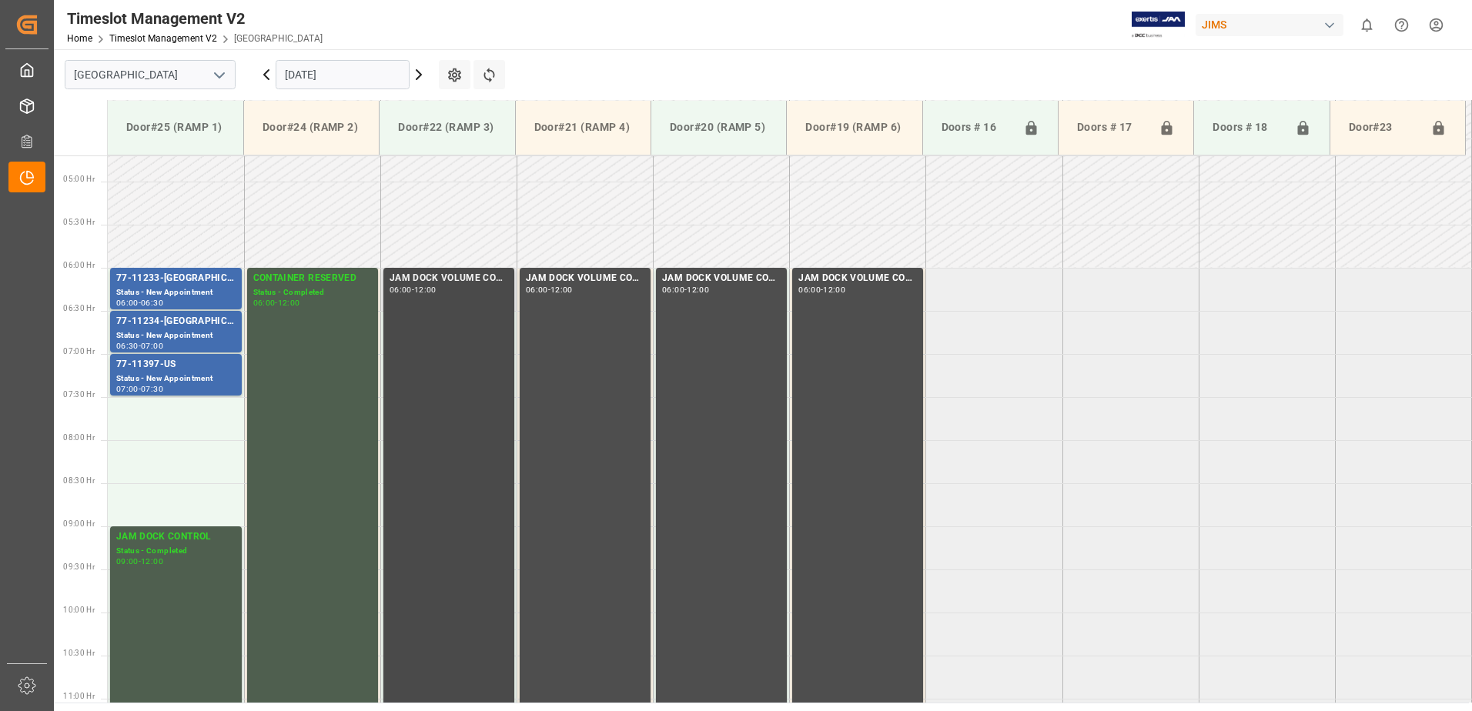
scroll to position [402, 0]
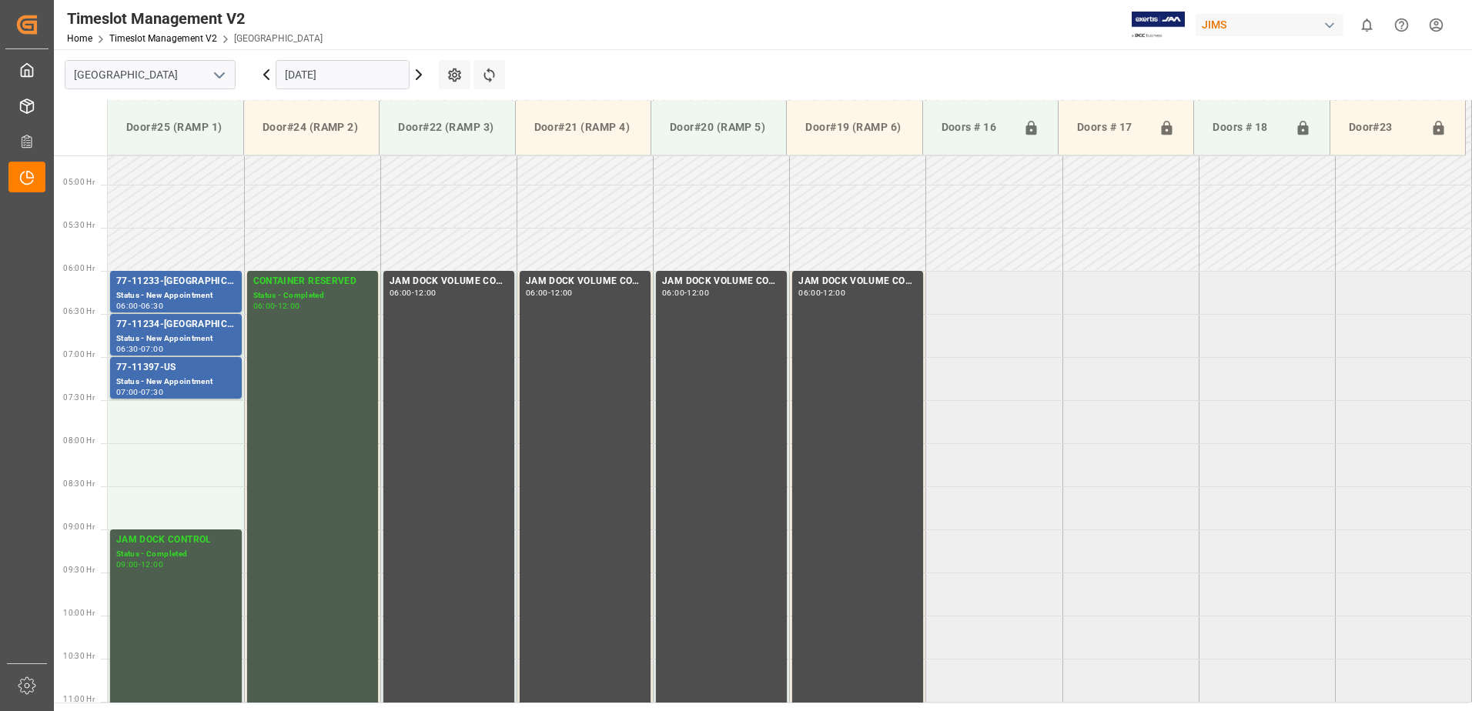
click at [360, 75] on input "[DATE]" at bounding box center [343, 74] width 134 height 29
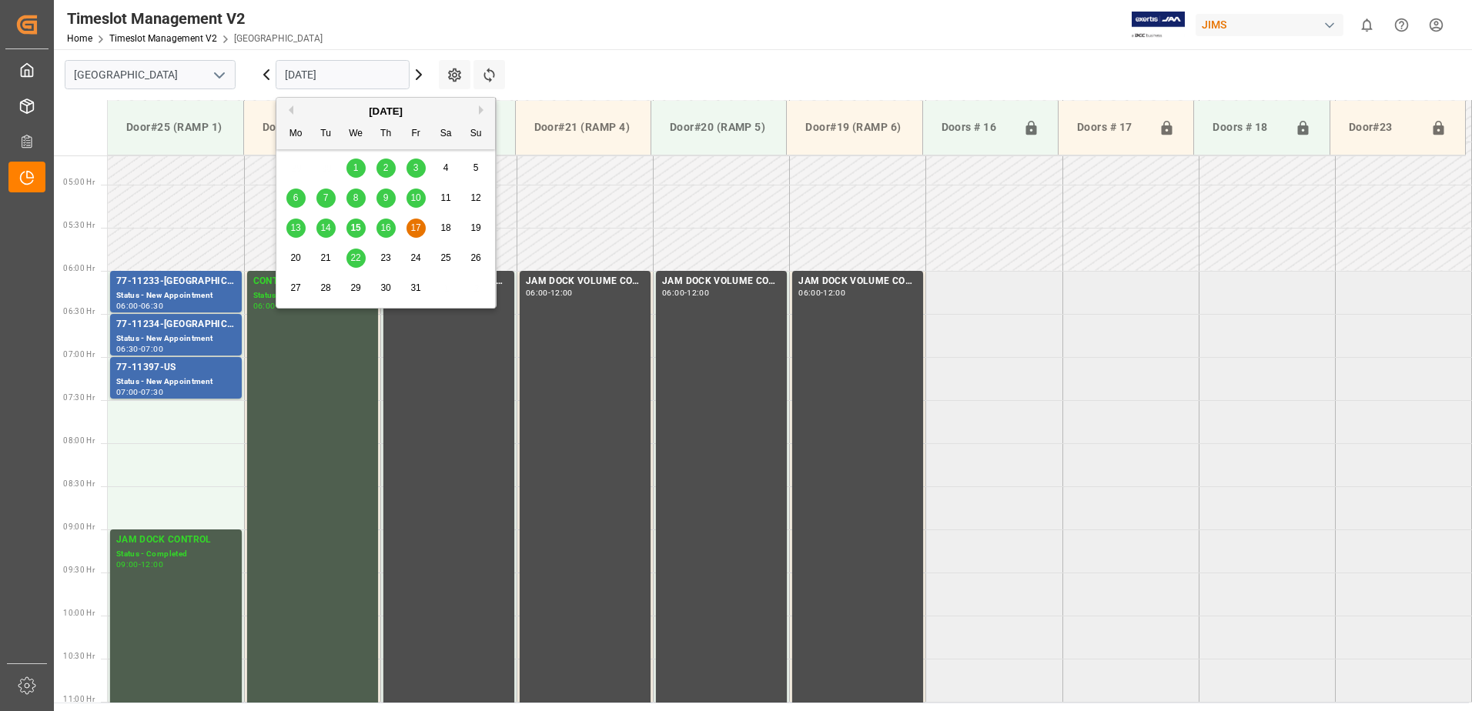
click at [358, 229] on span "15" at bounding box center [355, 227] width 10 height 11
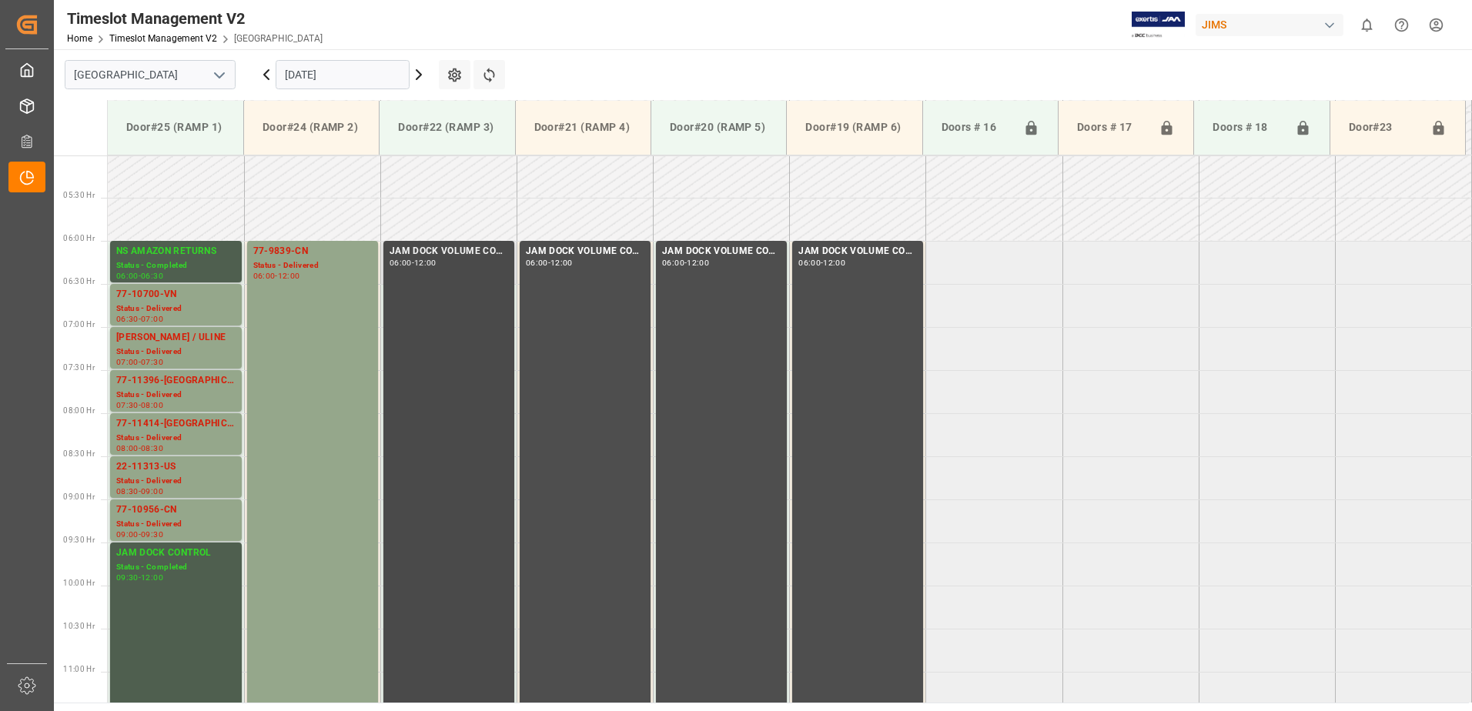
scroll to position [396, 0]
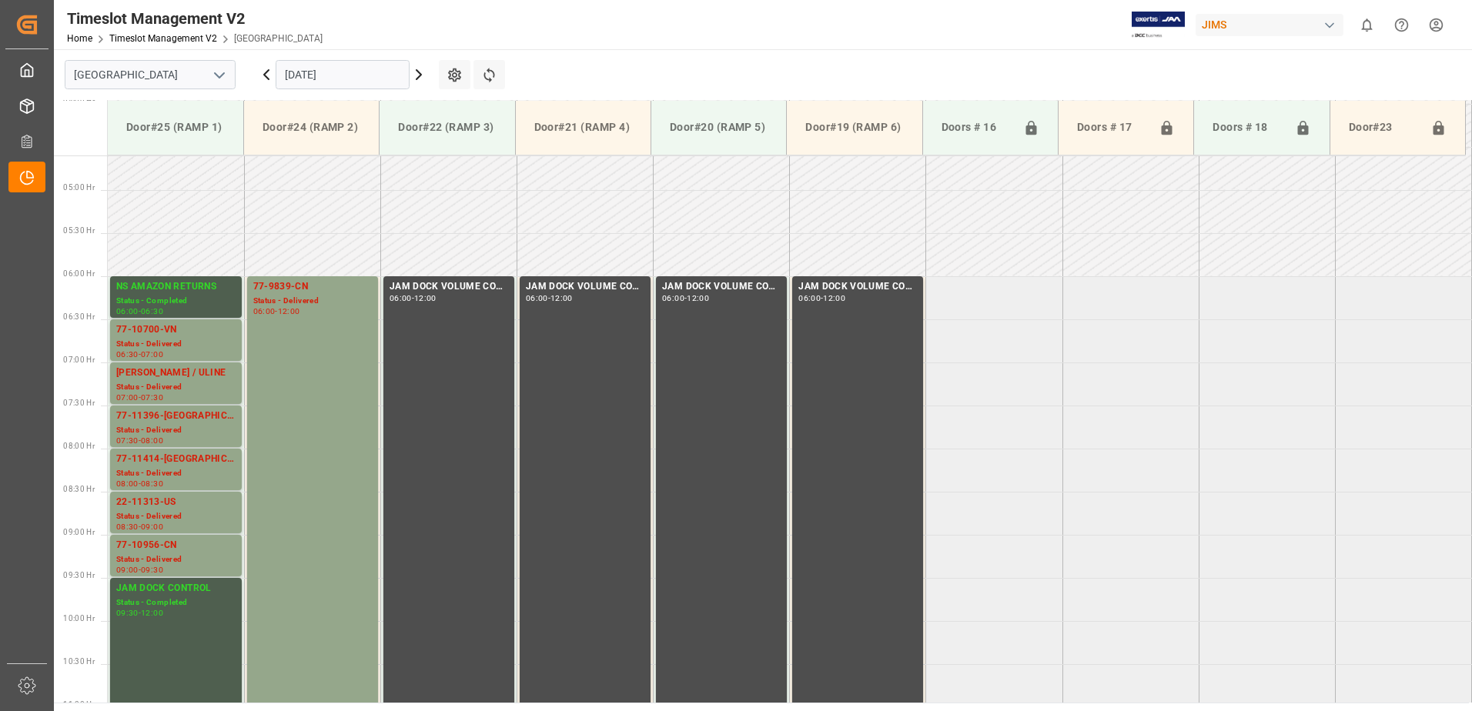
click at [267, 75] on icon at bounding box center [266, 74] width 18 height 18
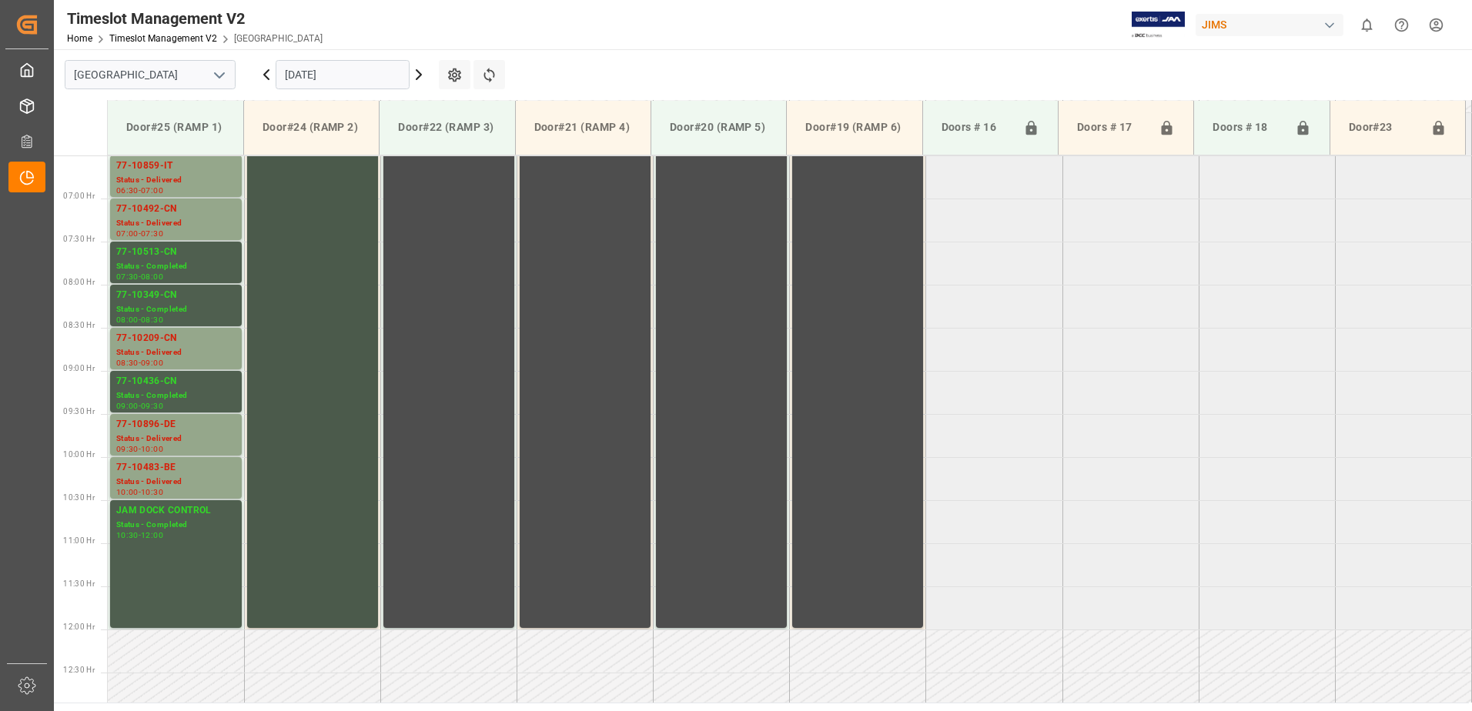
scroll to position [477, 0]
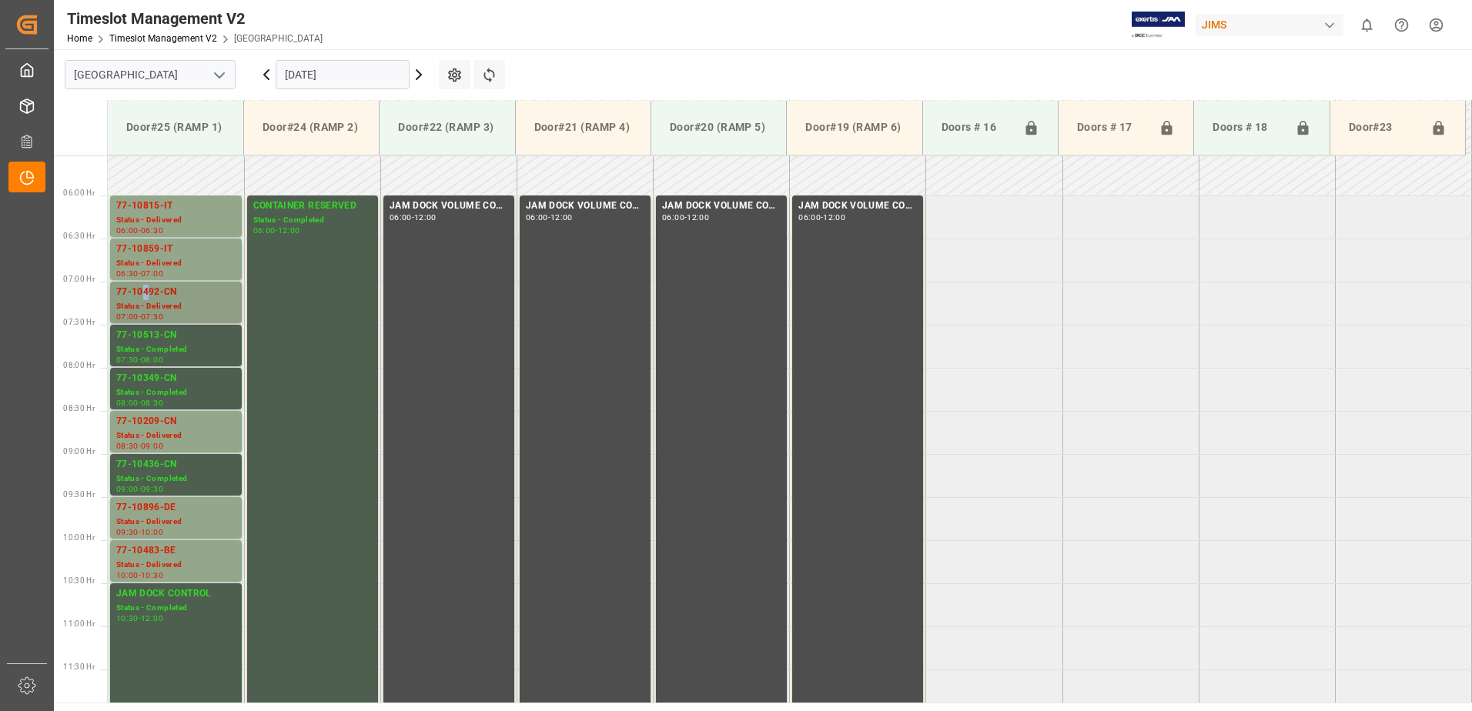
click at [146, 297] on div "77-10492-CN" at bounding box center [175, 292] width 119 height 15
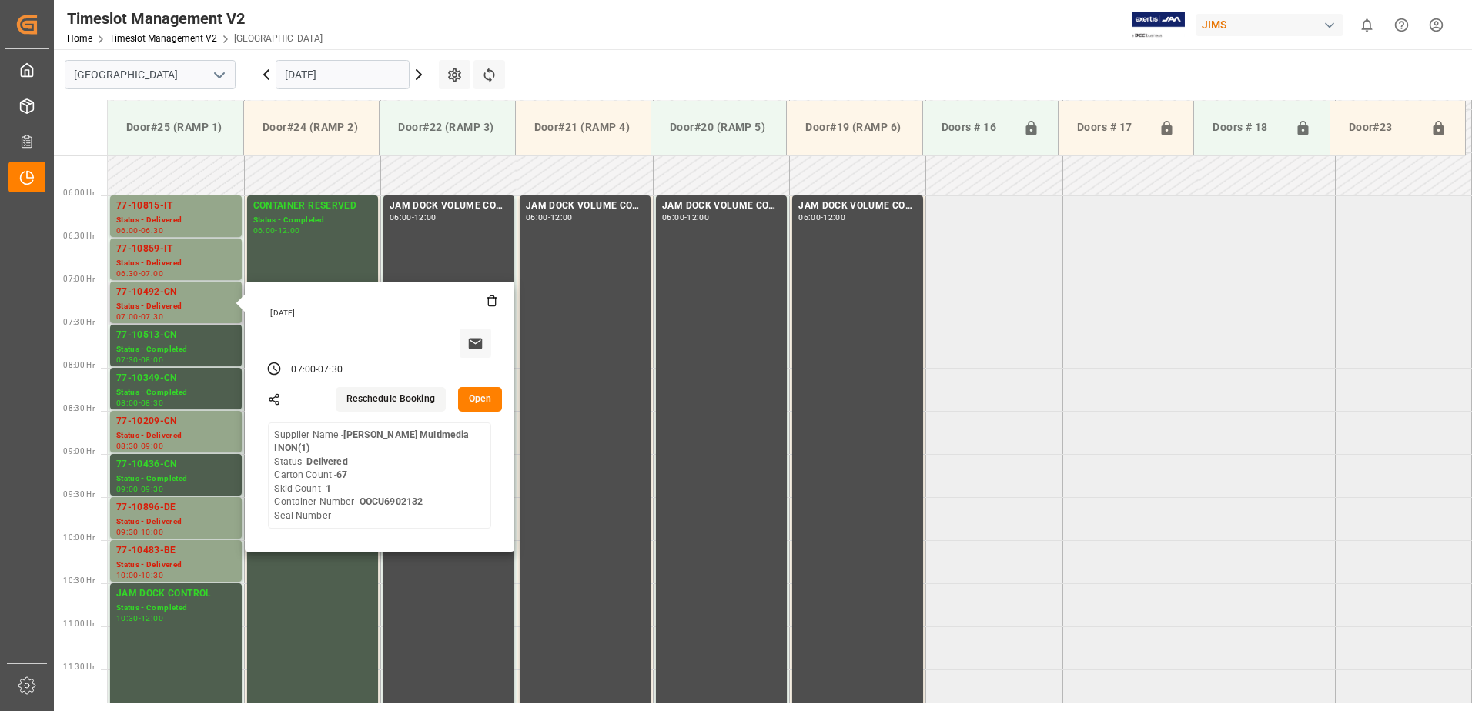
click at [478, 400] on button "Open" at bounding box center [480, 399] width 45 height 25
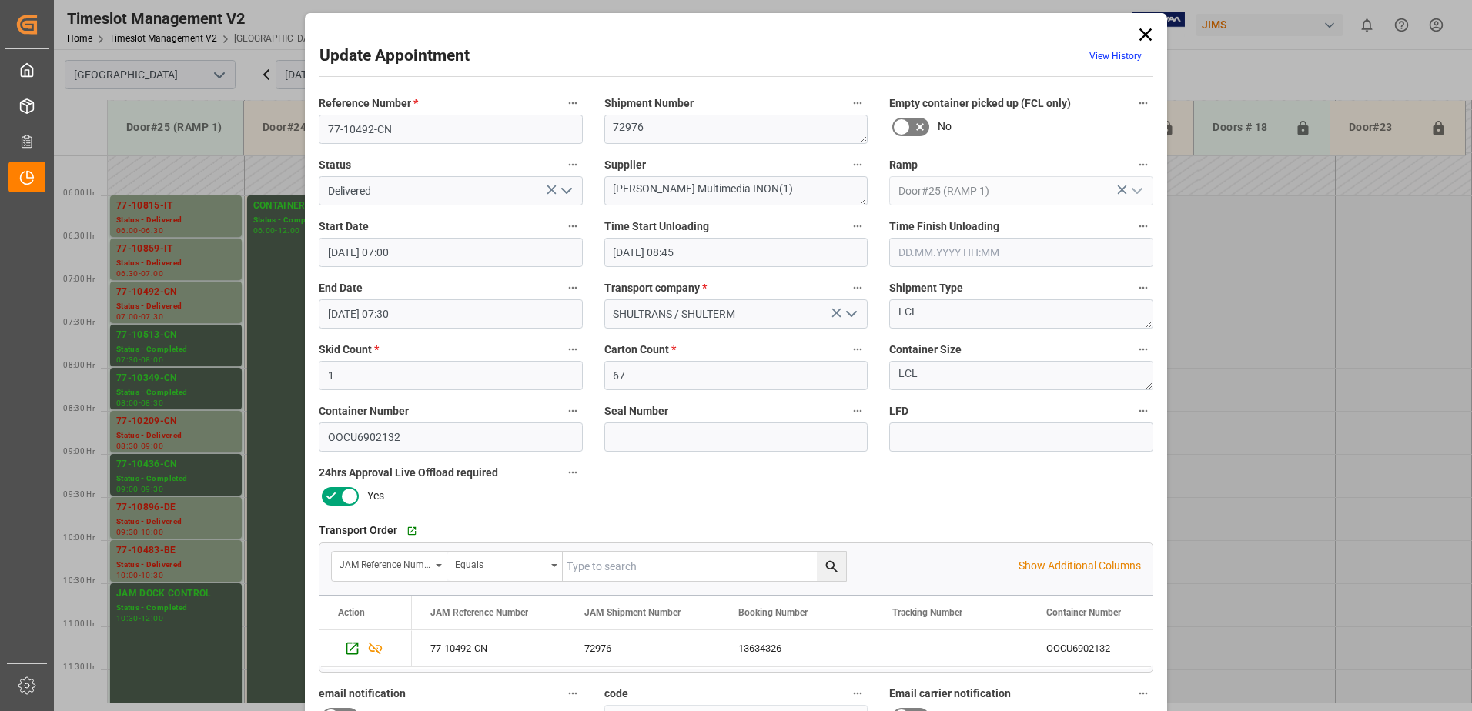
click at [570, 191] on icon "open menu" at bounding box center [566, 191] width 18 height 18
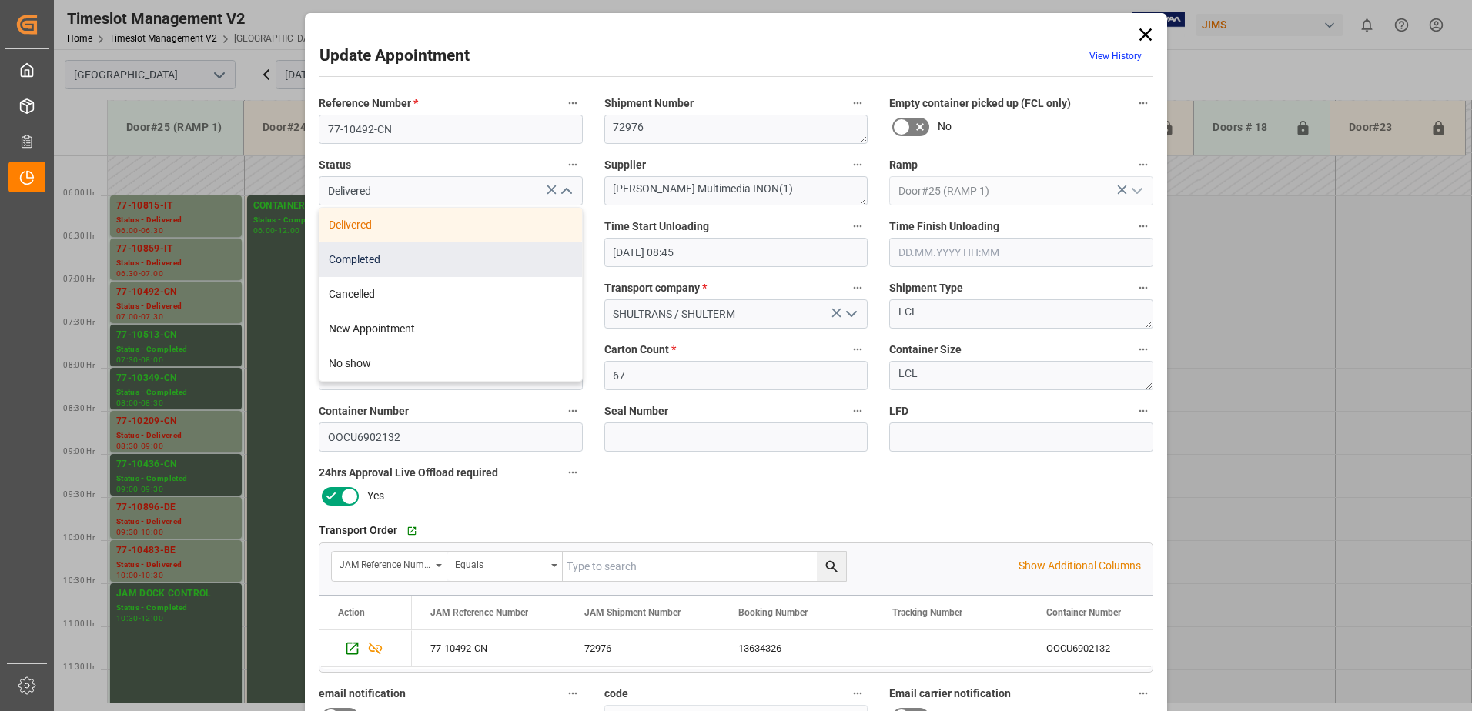
click at [470, 261] on div "Completed" at bounding box center [450, 260] width 263 height 35
type input "Completed"
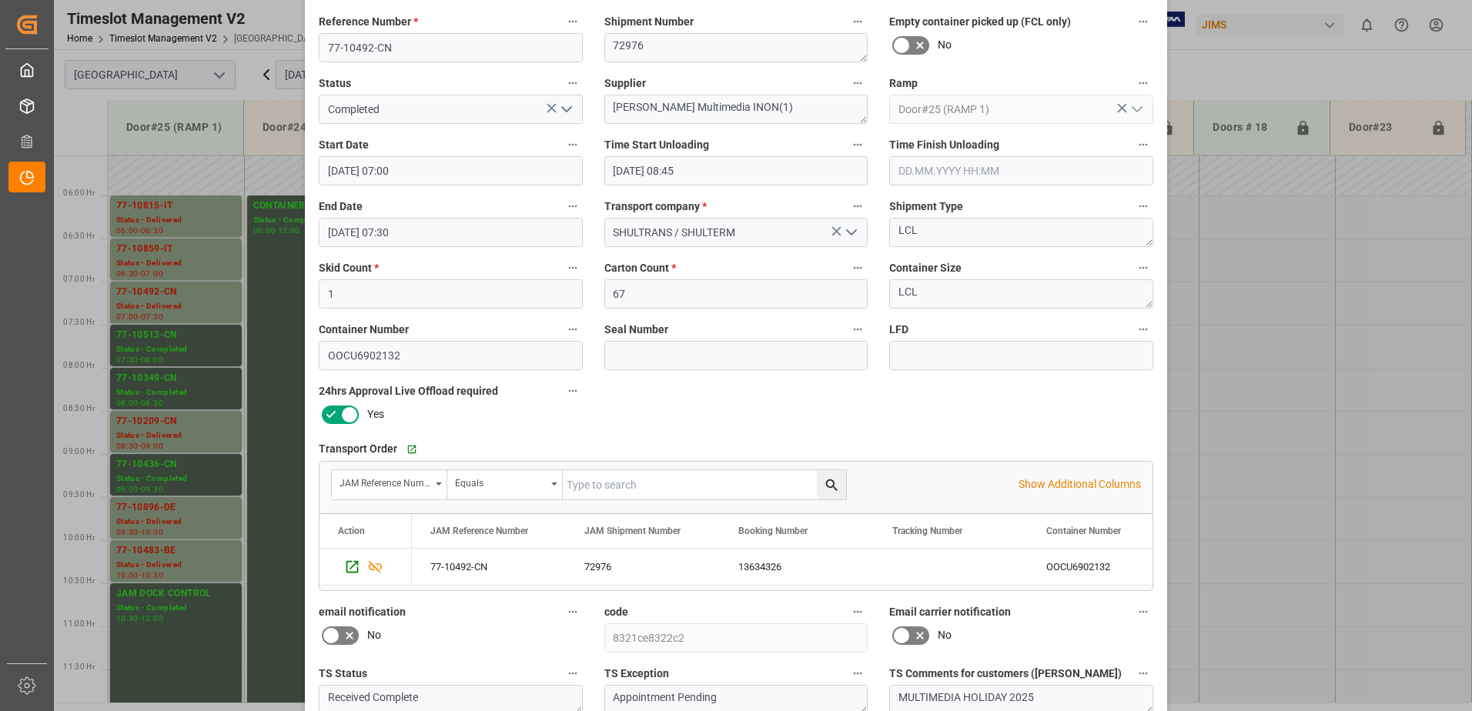
scroll to position [225, 0]
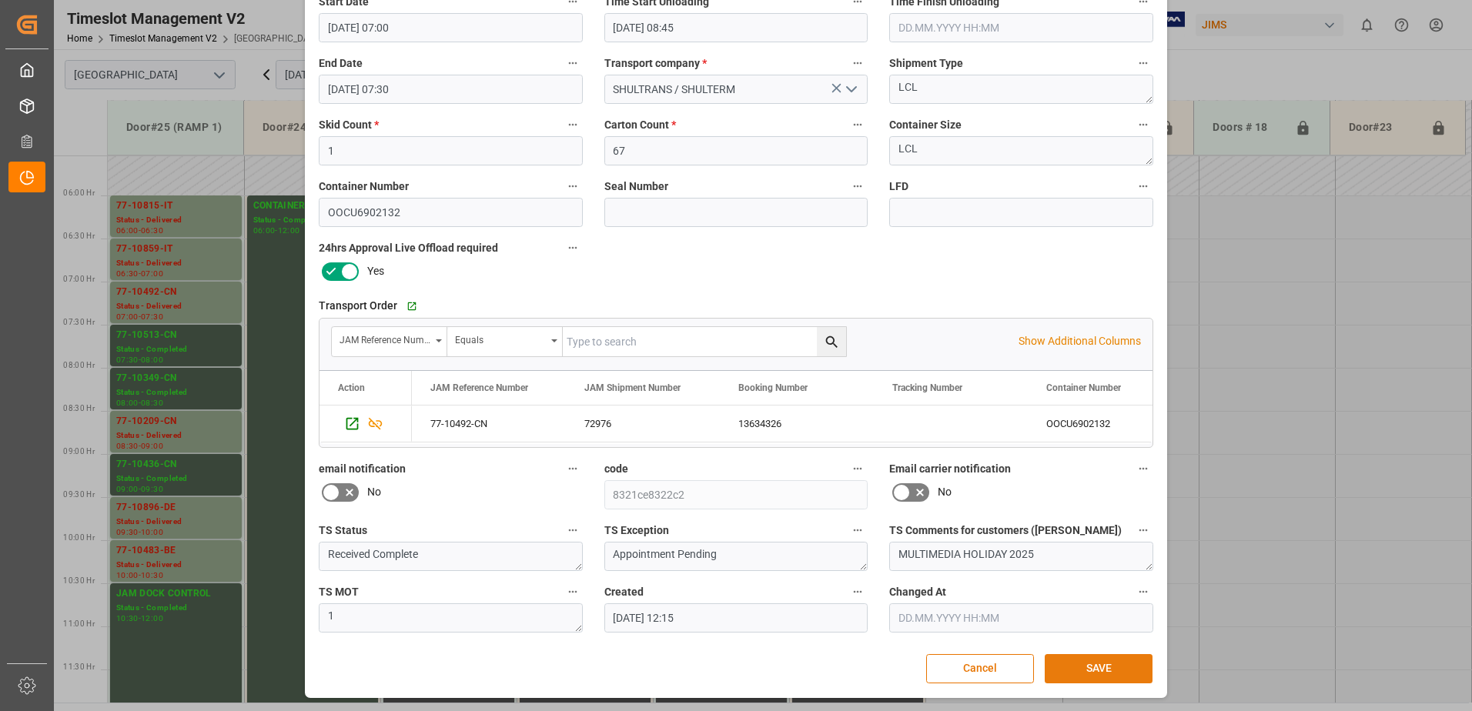
click at [1099, 674] on button "SAVE" at bounding box center [1099, 668] width 108 height 29
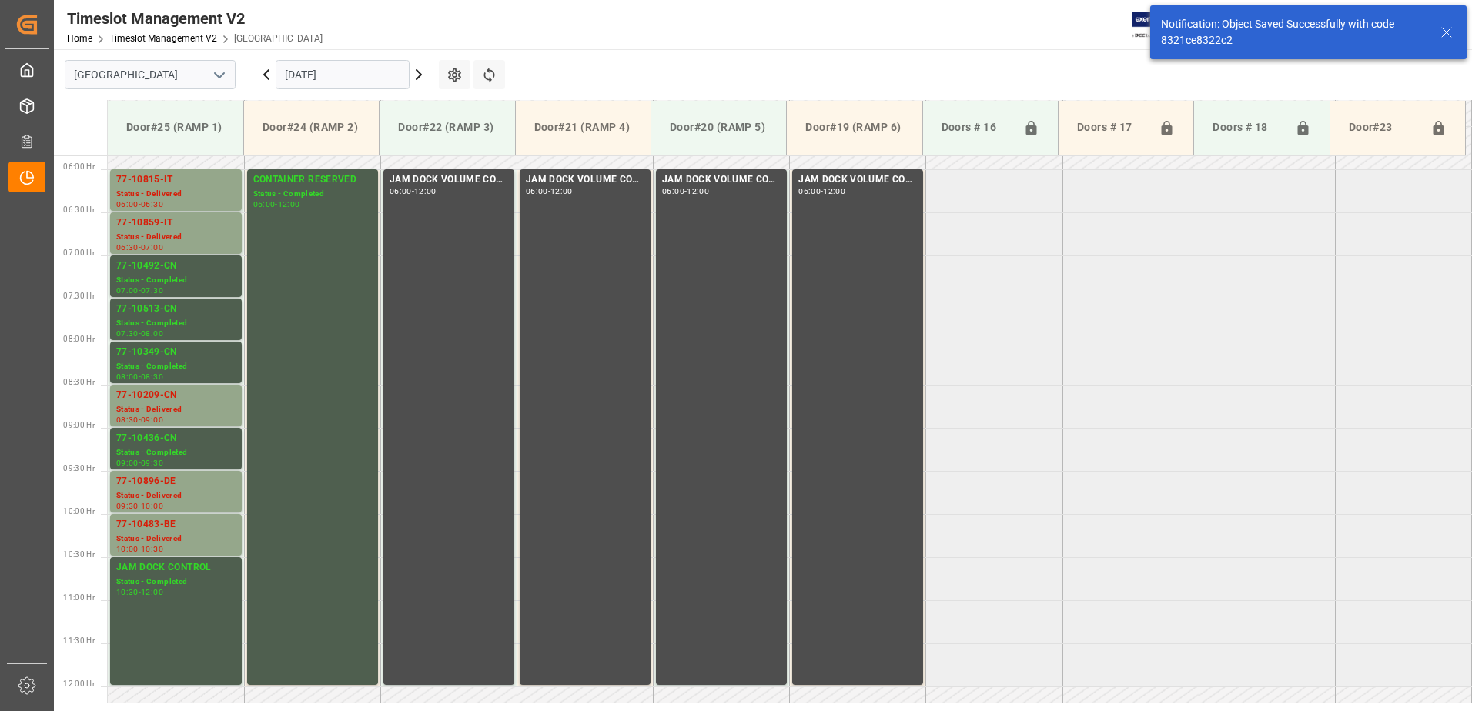
scroll to position [508, 0]
